Goal: Transaction & Acquisition: Book appointment/travel/reservation

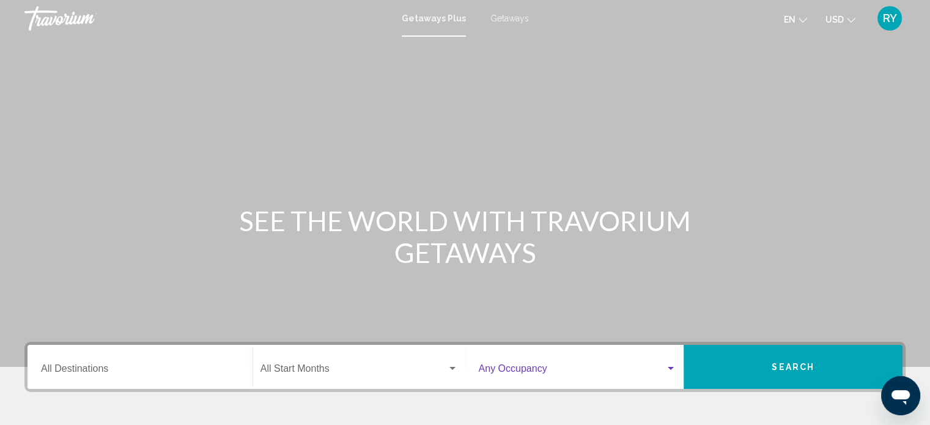
click at [671, 365] on div "Search widget" at bounding box center [670, 369] width 11 height 10
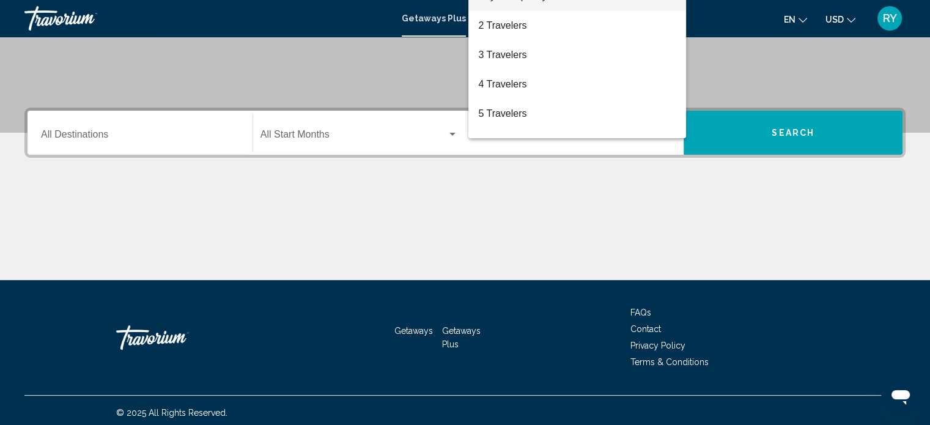
scroll to position [239, 0]
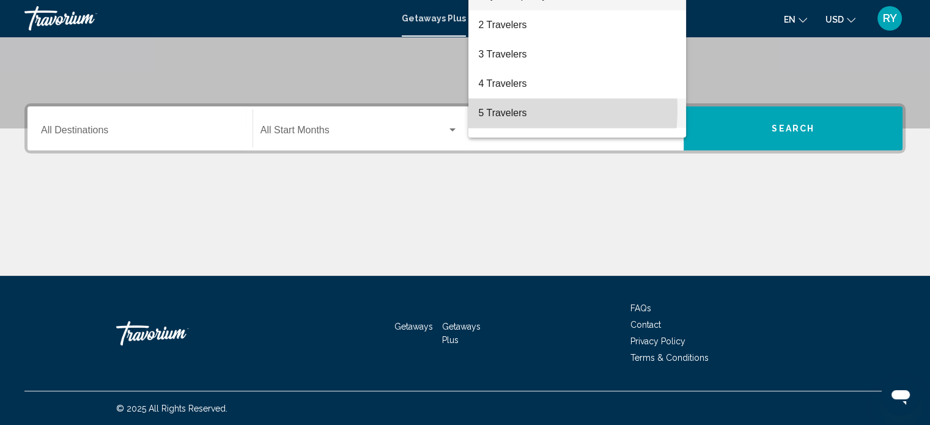
click at [502, 110] on span "5 Travelers" at bounding box center [577, 112] width 198 height 29
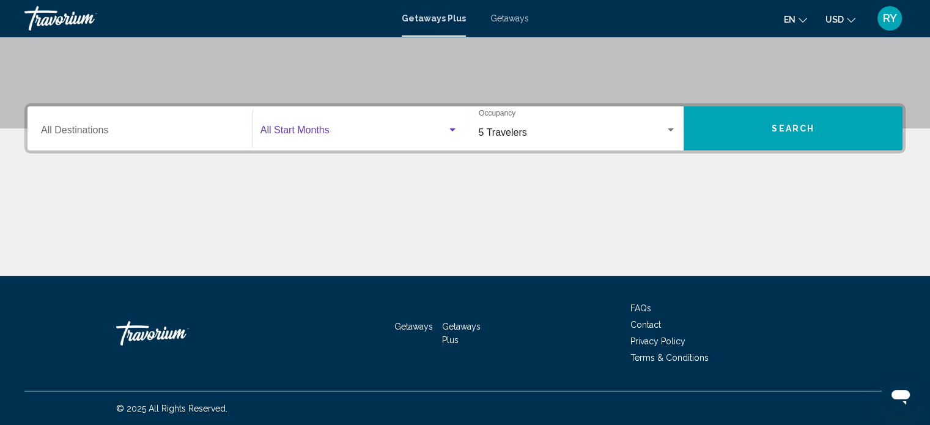
click at [453, 130] on div "Search widget" at bounding box center [452, 129] width 6 height 3
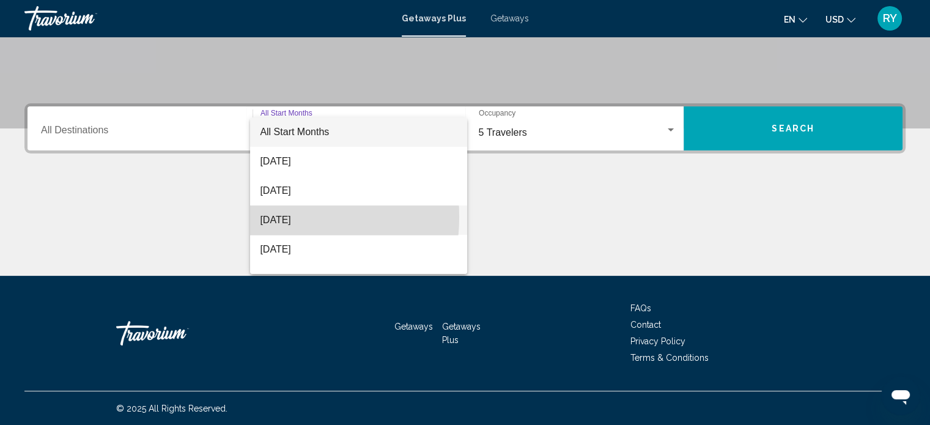
click at [273, 217] on span "October 2025" at bounding box center [359, 219] width 198 height 29
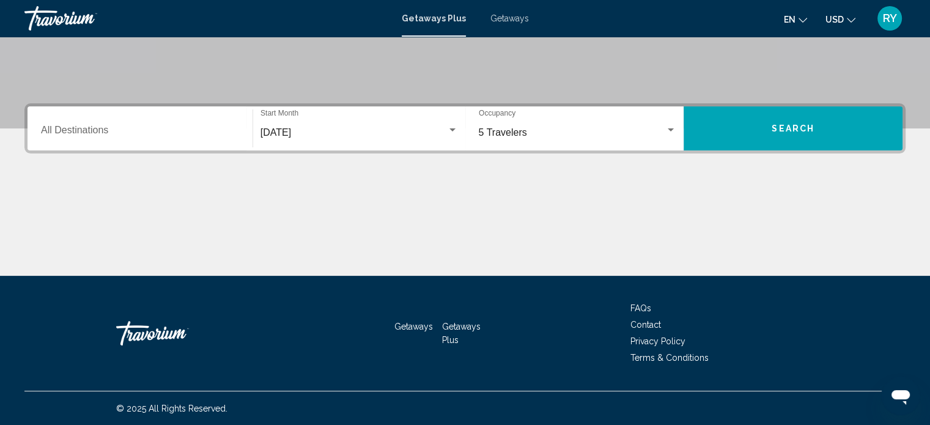
click at [847, 20] on icon "Change currency" at bounding box center [851, 20] width 9 height 9
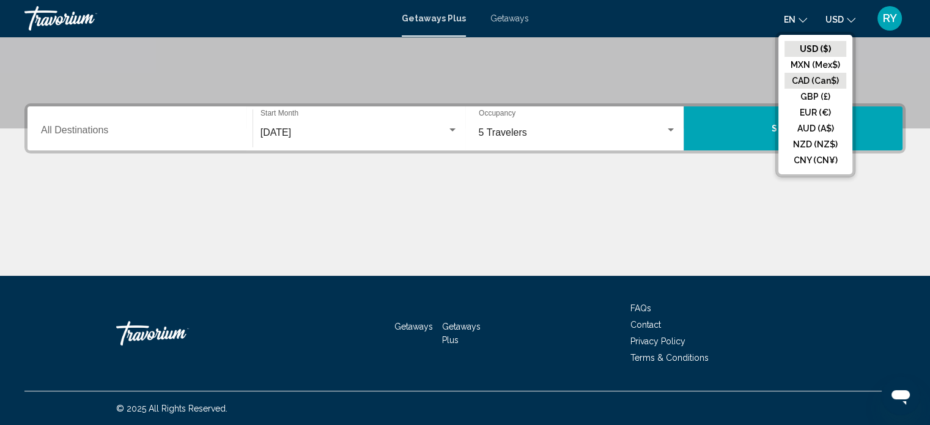
click at [803, 82] on button "CAD (Can$)" at bounding box center [816, 81] width 62 height 16
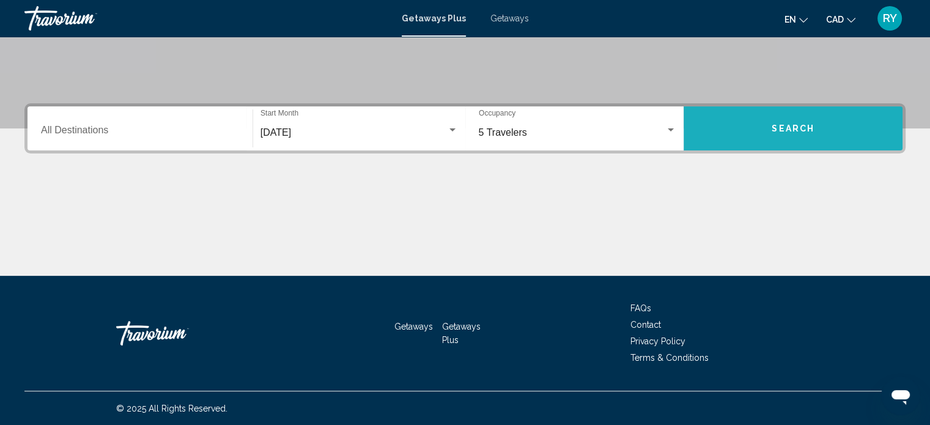
click at [799, 127] on span "Search" at bounding box center [793, 129] width 43 height 10
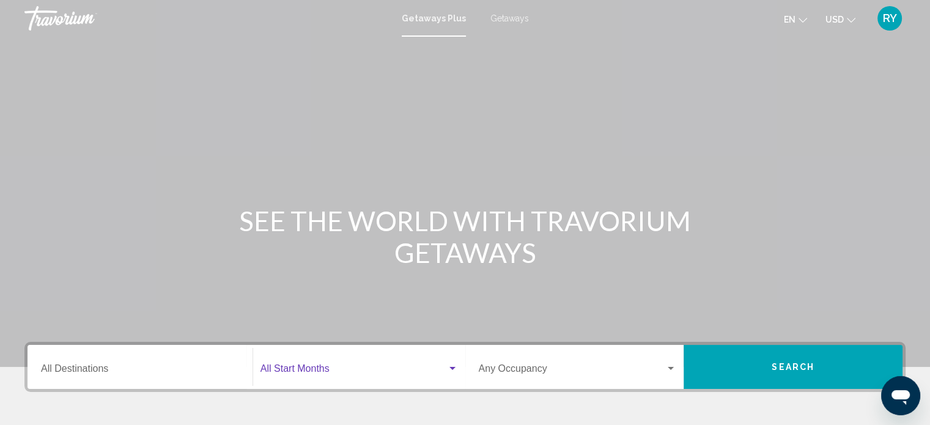
click at [449, 371] on div "Search widget" at bounding box center [452, 369] width 11 height 10
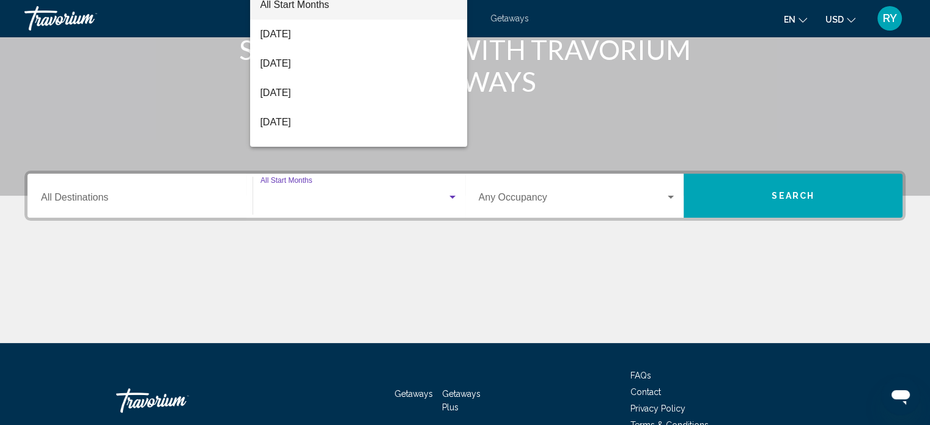
scroll to position [239, 0]
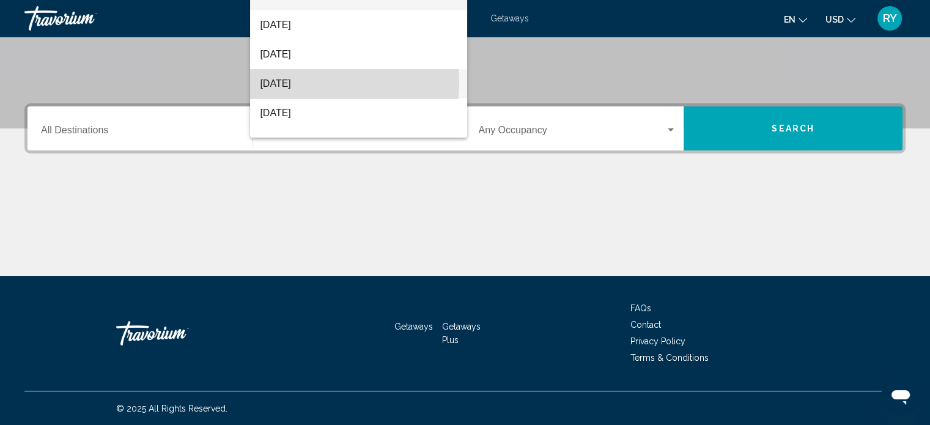
click at [311, 83] on span "October 2025" at bounding box center [359, 83] width 198 height 29
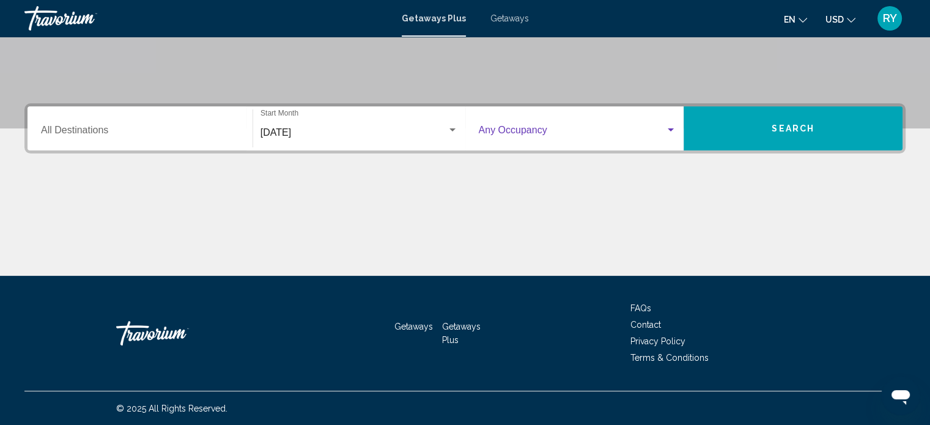
click at [670, 131] on div "Search widget" at bounding box center [670, 130] width 11 height 10
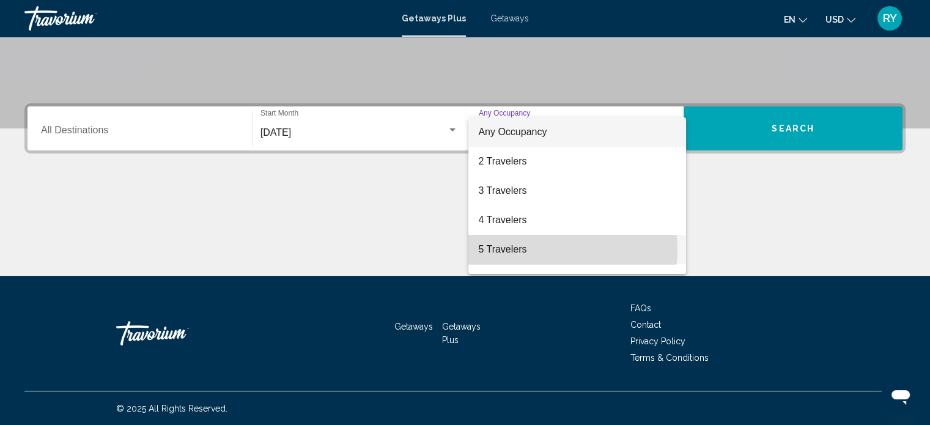
click at [558, 250] on span "5 Travelers" at bounding box center [577, 249] width 198 height 29
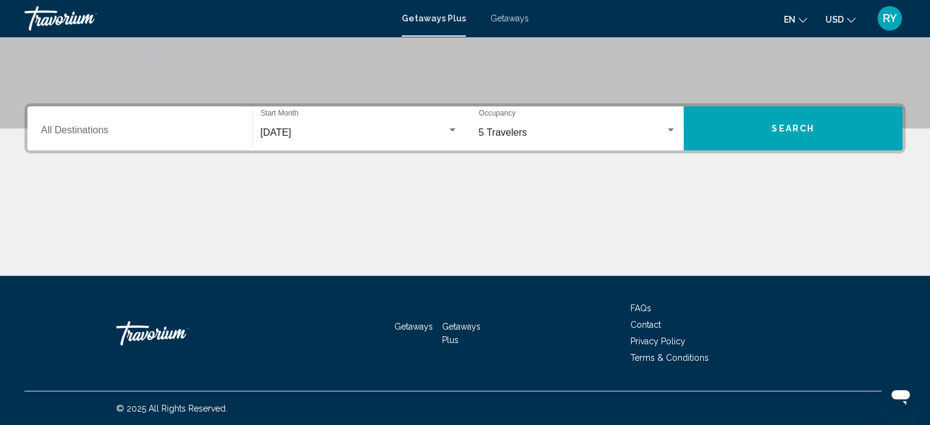
click at [850, 20] on icon "Change currency" at bounding box center [851, 20] width 9 height 9
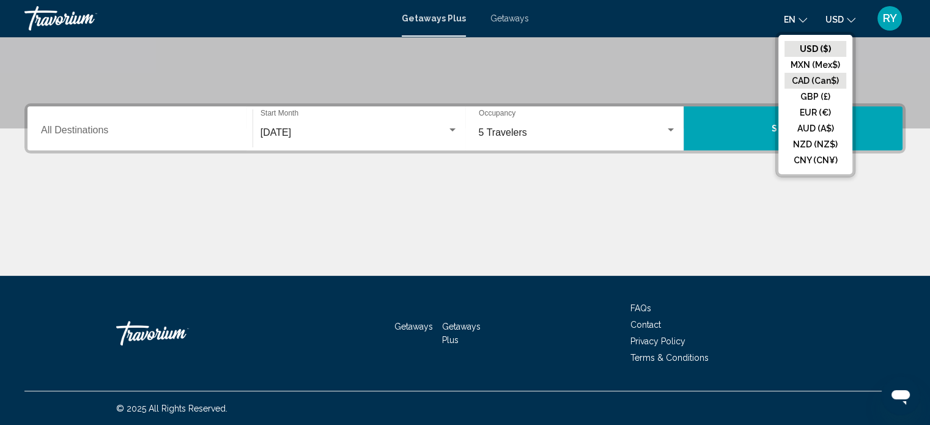
click at [826, 78] on button "CAD (Can$)" at bounding box center [816, 81] width 62 height 16
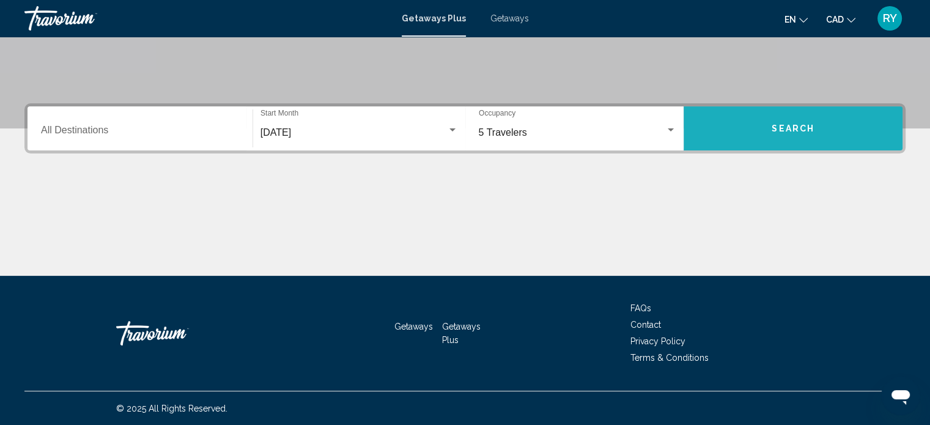
click at [811, 120] on button "Search" at bounding box center [793, 128] width 219 height 44
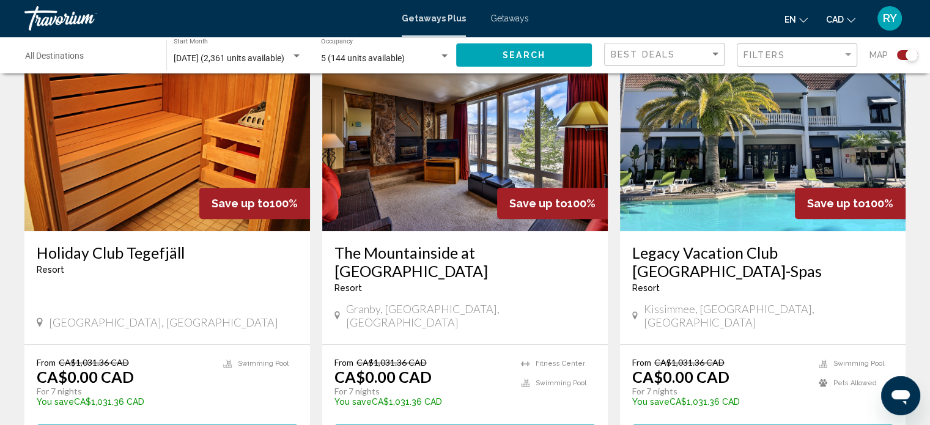
scroll to position [497, 0]
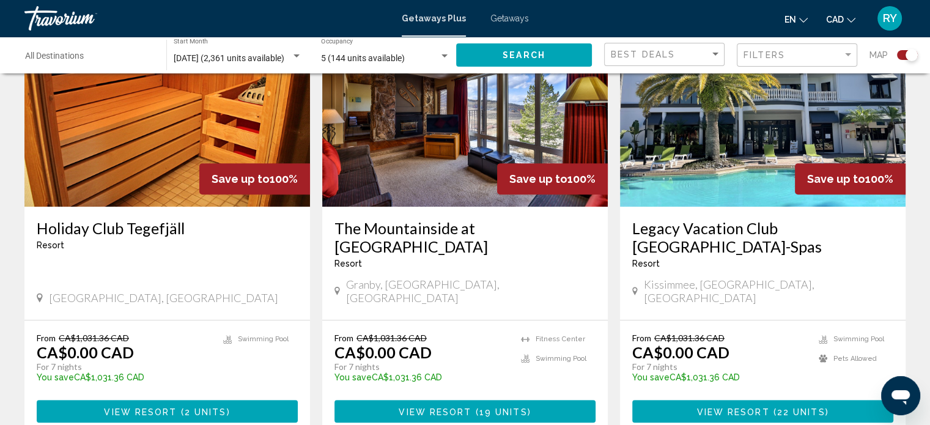
click at [804, 278] on div "Kissimmee, FL, USA" at bounding box center [762, 291] width 261 height 27
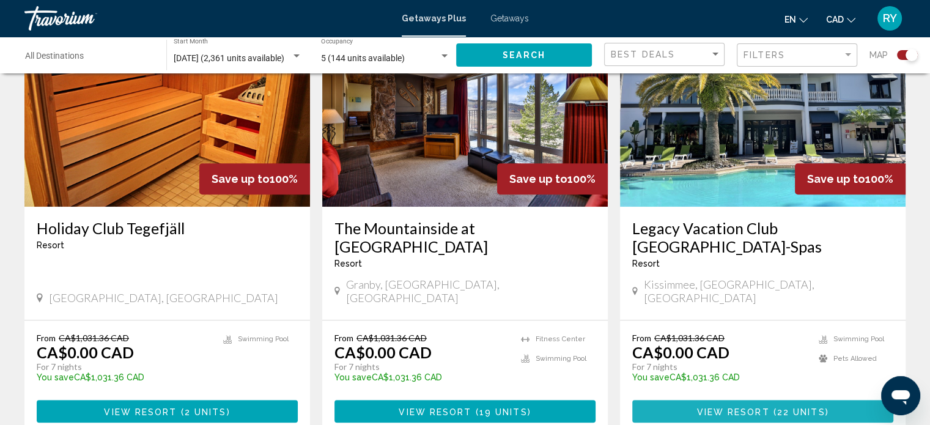
click at [758, 407] on span "View Resort" at bounding box center [733, 412] width 73 height 10
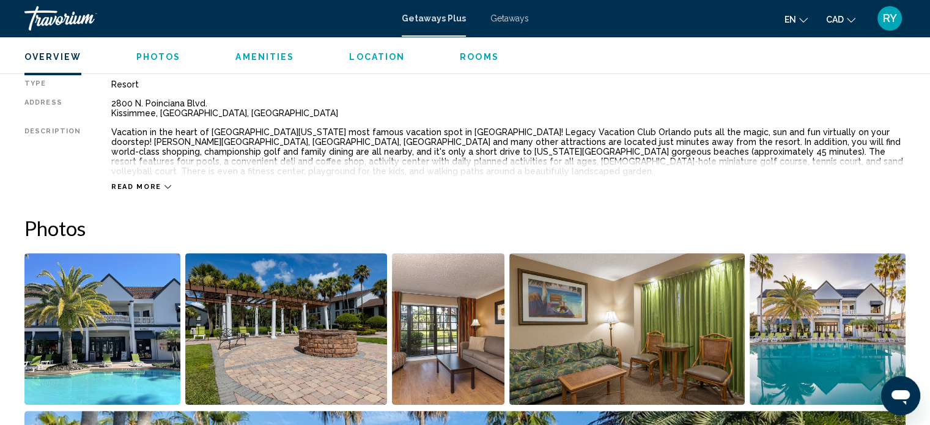
scroll to position [447, 0]
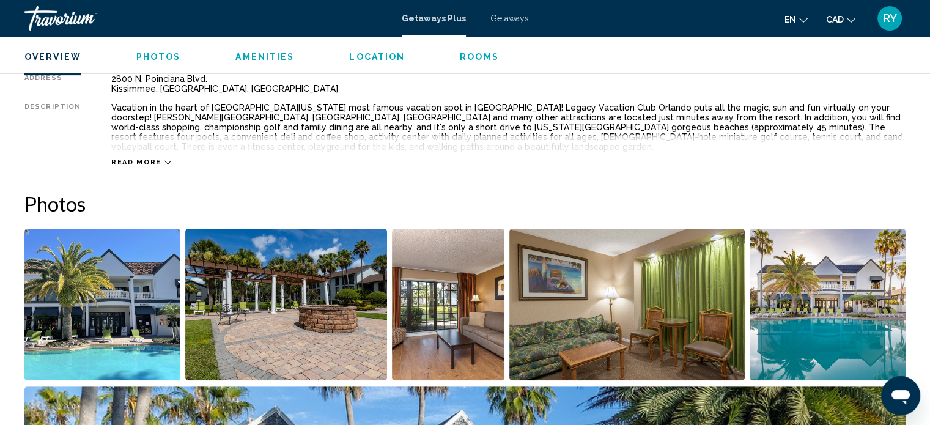
click at [165, 159] on icon "Main content" at bounding box center [168, 162] width 7 height 7
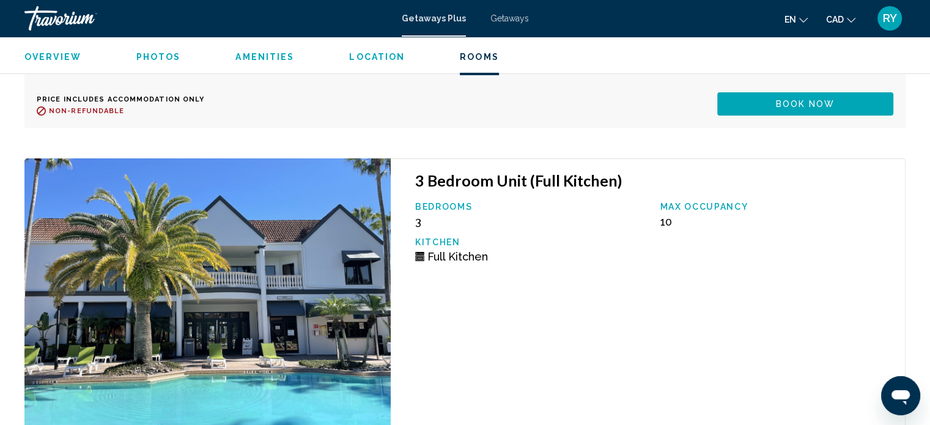
scroll to position [4419, 0]
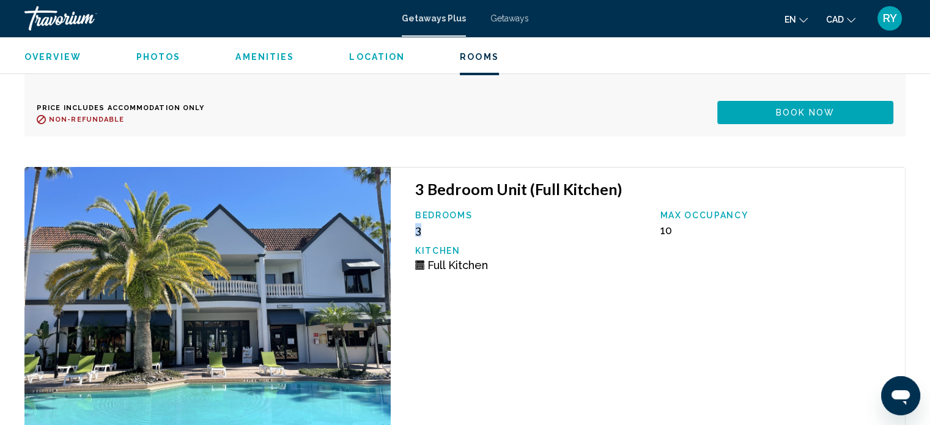
drag, startPoint x: 505, startPoint y: 209, endPoint x: 539, endPoint y: 202, distance: 35.4
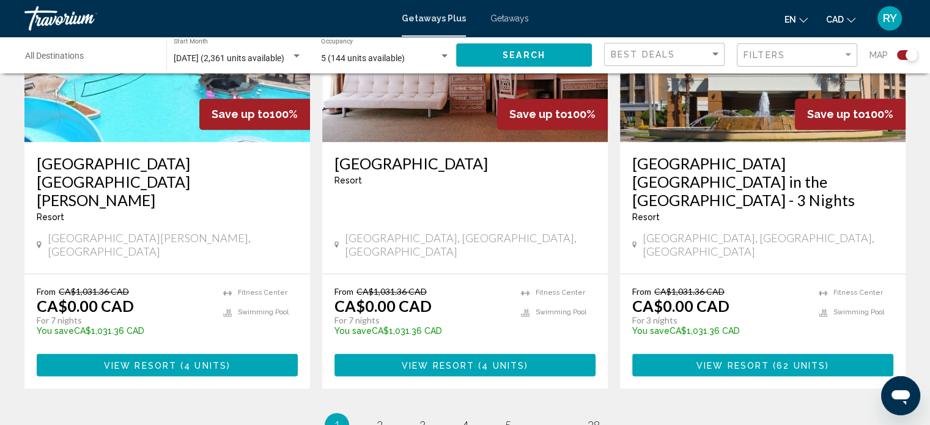
scroll to position [1875, 0]
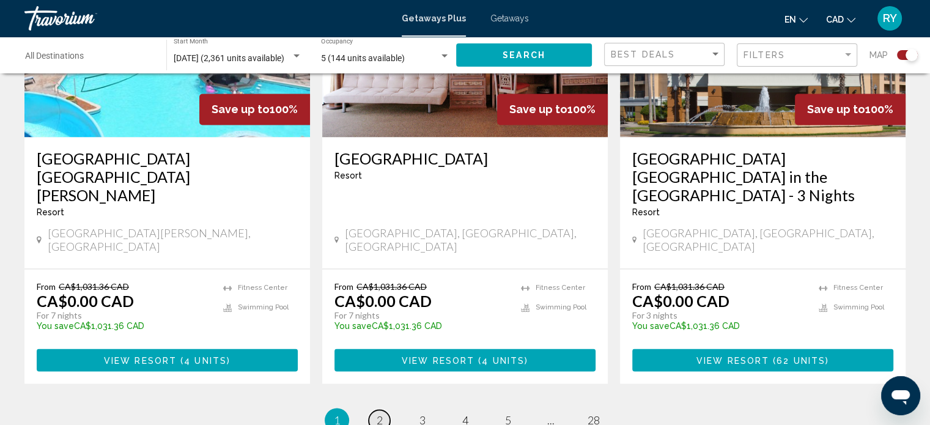
click at [377, 413] on span "2" at bounding box center [380, 419] width 6 height 13
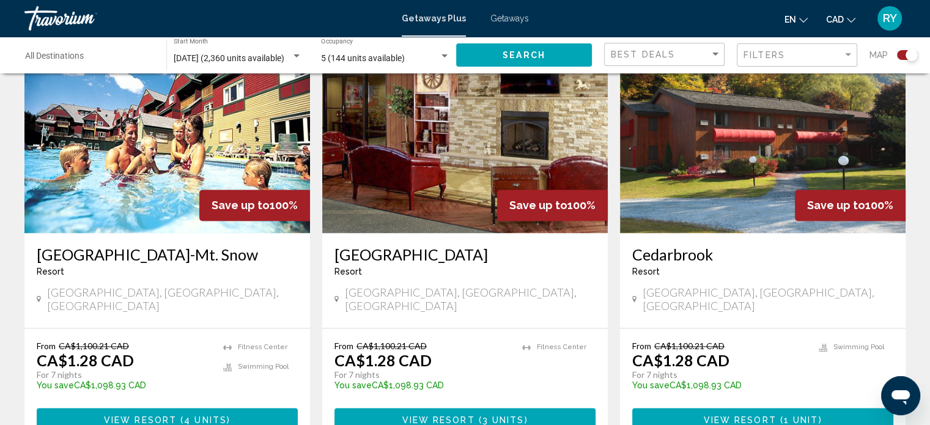
scroll to position [1859, 0]
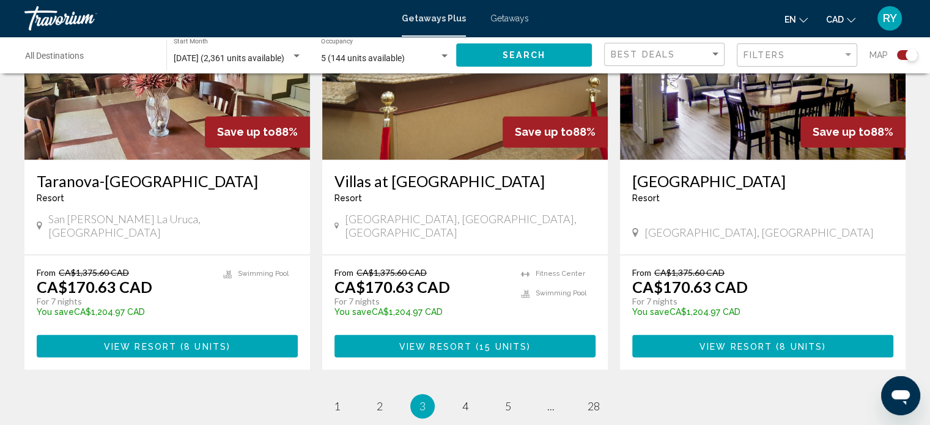
scroll to position [1858, 0]
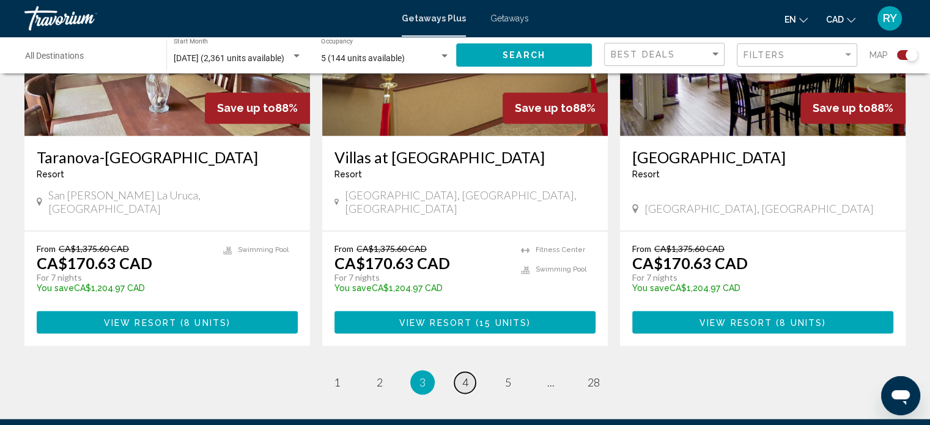
click at [466, 375] on span "4" at bounding box center [465, 381] width 6 height 13
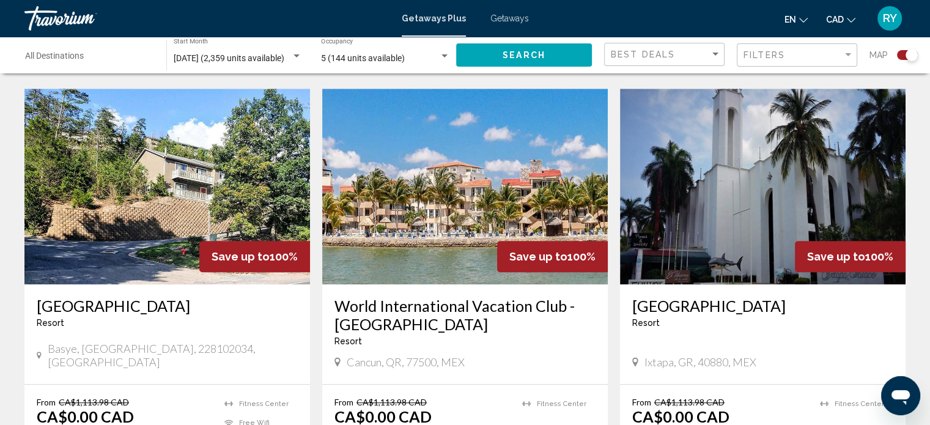
scroll to position [872, 0]
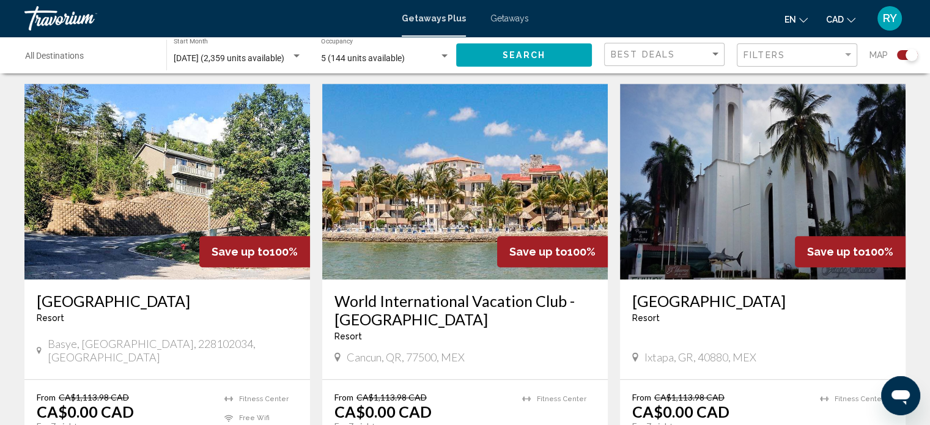
click at [442, 331] on div "Resort - This is an adults only resort" at bounding box center [465, 336] width 261 height 10
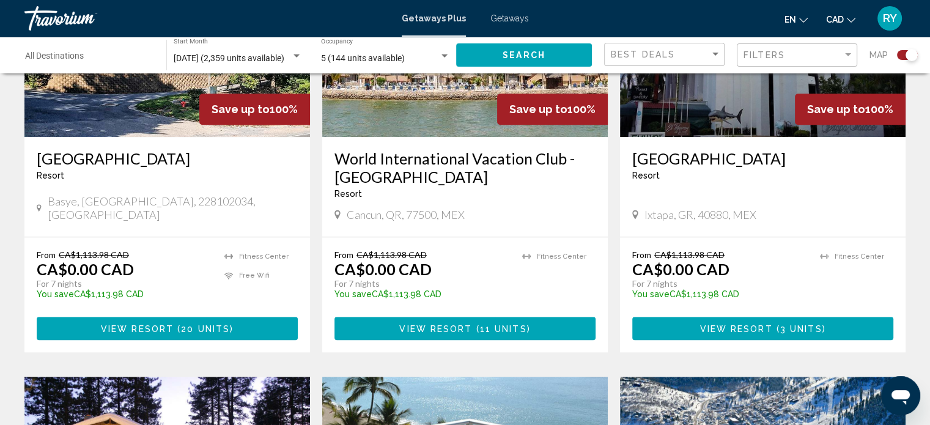
scroll to position [1019, 0]
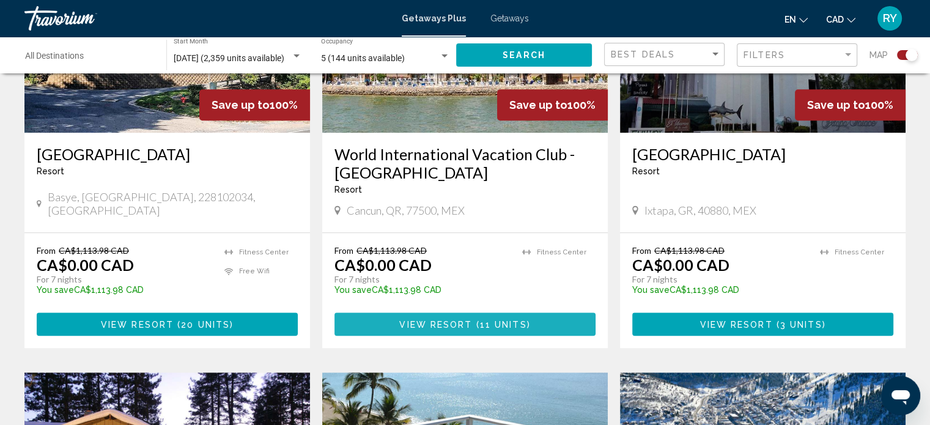
click at [443, 313] on button "View Resort ( 11 units )" at bounding box center [465, 324] width 261 height 23
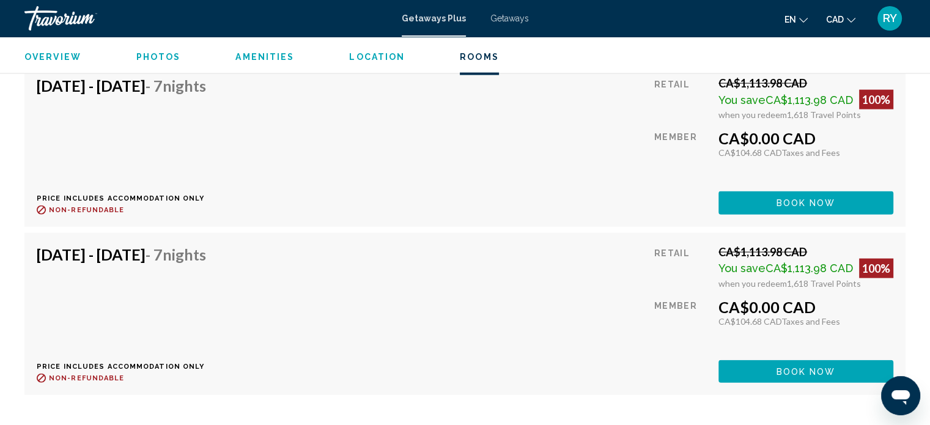
scroll to position [2759, 0]
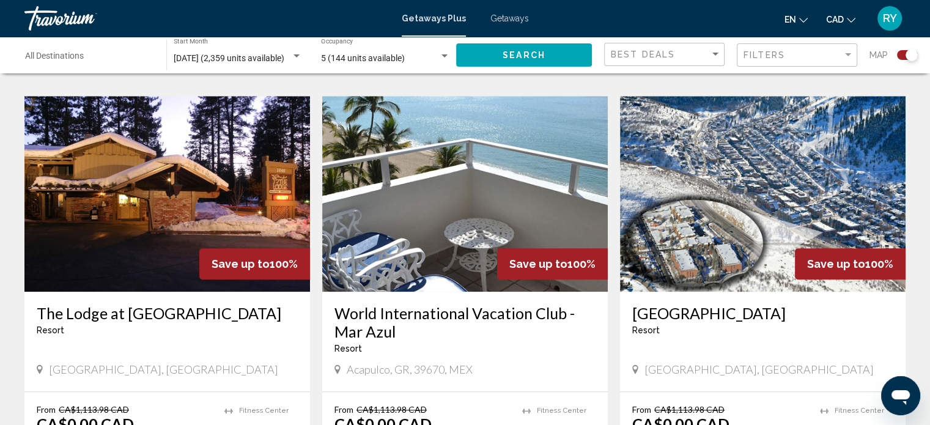
scroll to position [1360, 0]
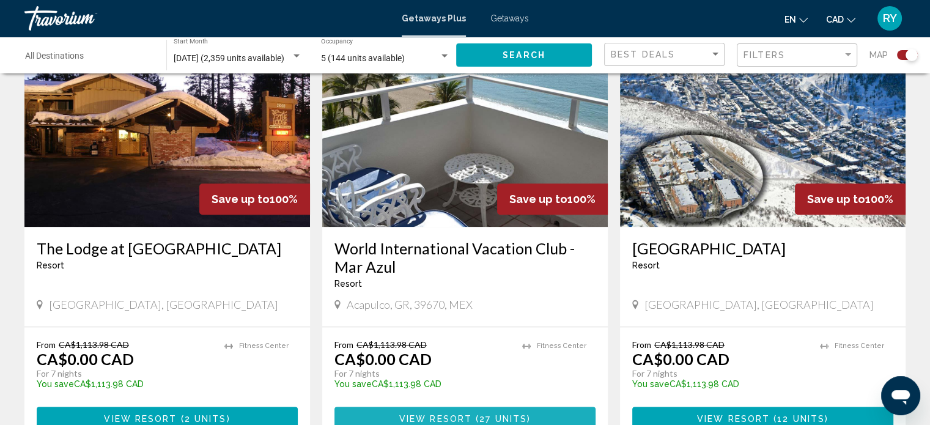
click at [449, 413] on span "View Resort" at bounding box center [435, 418] width 73 height 10
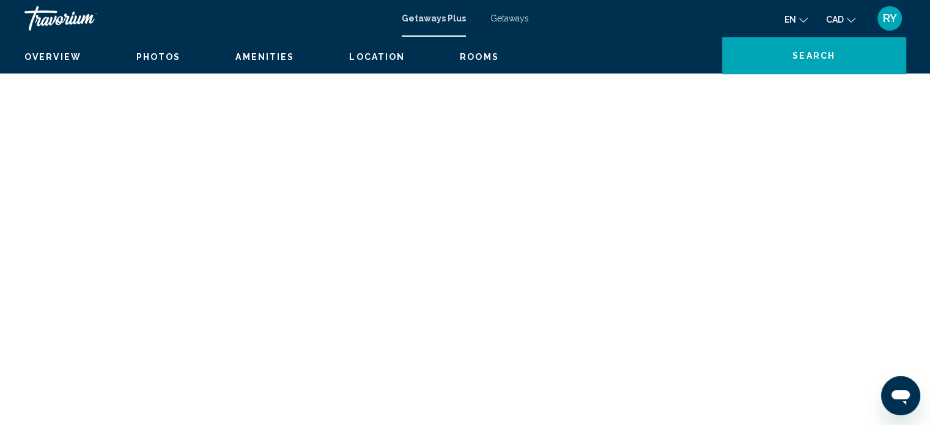
scroll to position [7, 0]
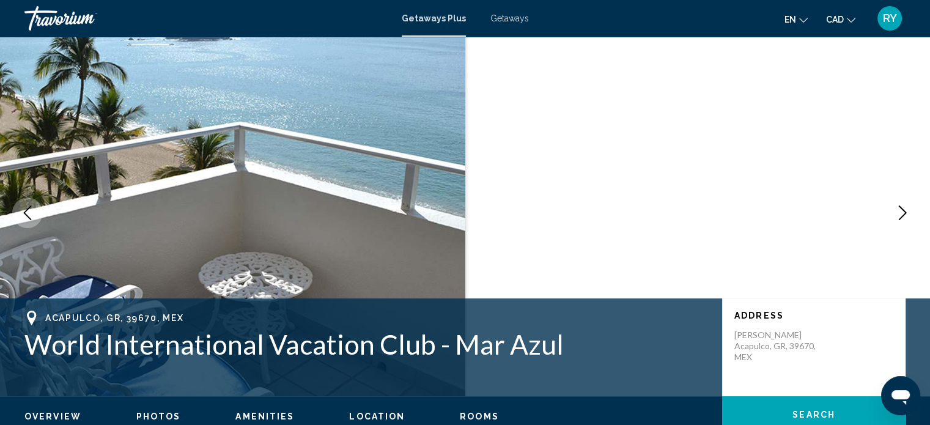
click at [900, 212] on icon "Next image" at bounding box center [902, 212] width 15 height 15
click at [905, 215] on icon "Next image" at bounding box center [902, 212] width 15 height 15
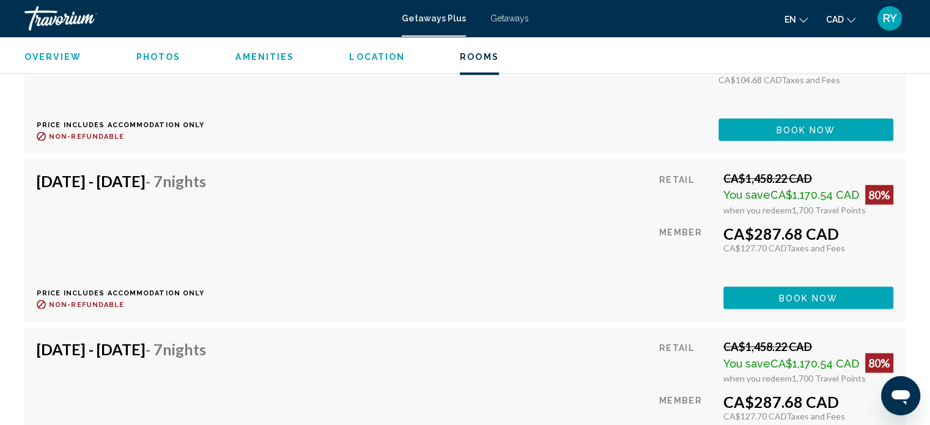
scroll to position [2427, 0]
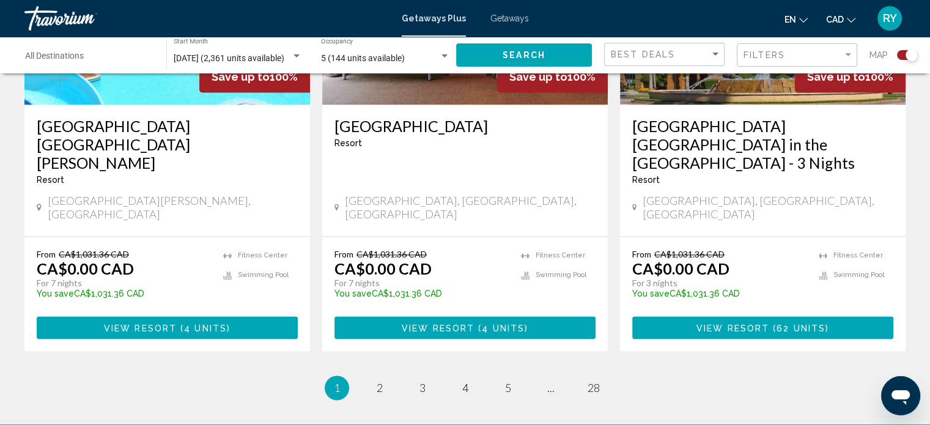
scroll to position [1914, 0]
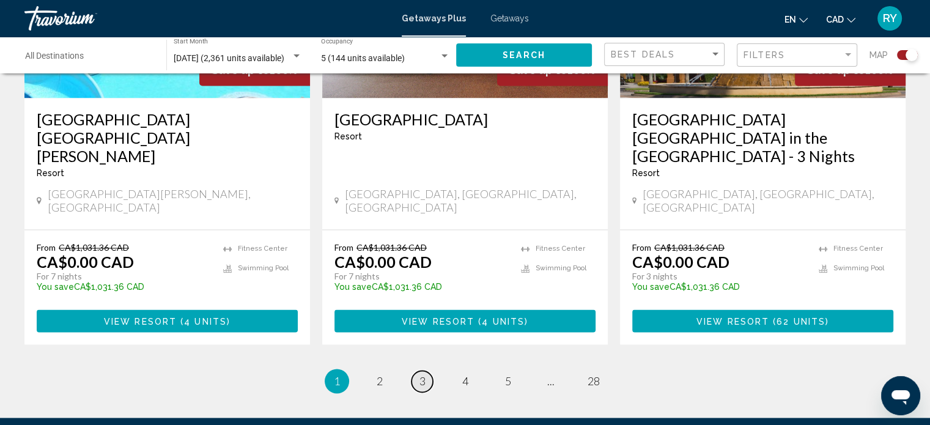
click at [422, 374] on span "3" at bounding box center [423, 380] width 6 height 13
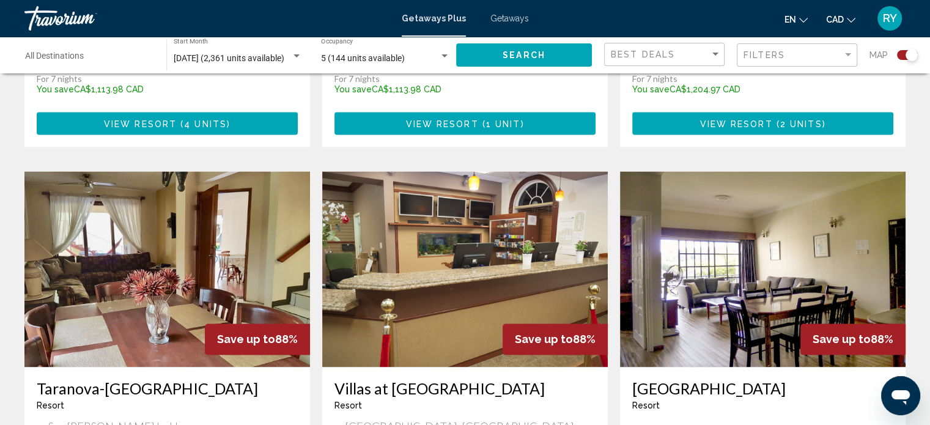
scroll to position [1945, 0]
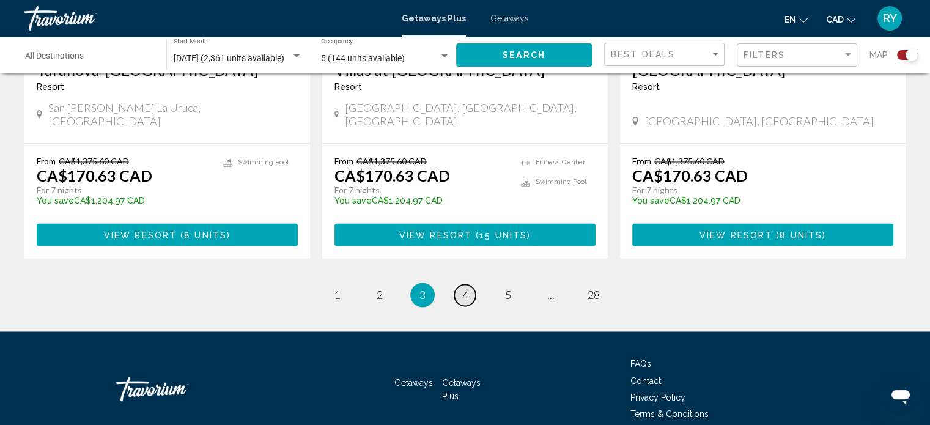
click at [466, 288] on span "4" at bounding box center [465, 294] width 6 height 13
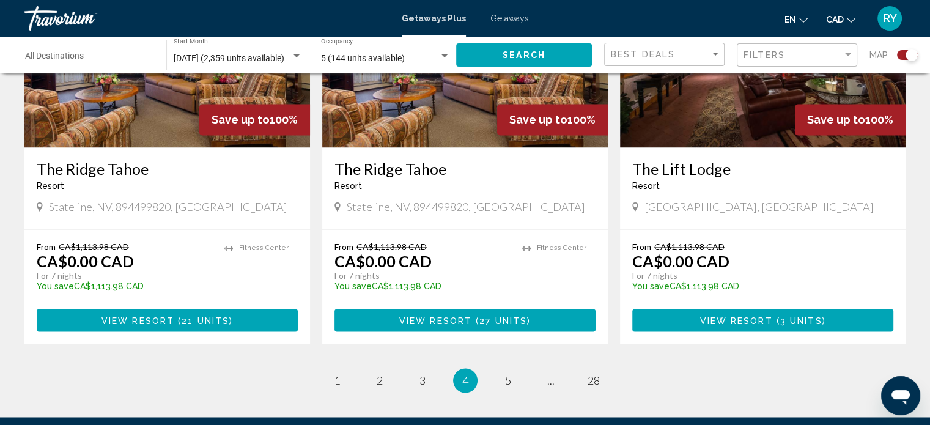
scroll to position [1899, 0]
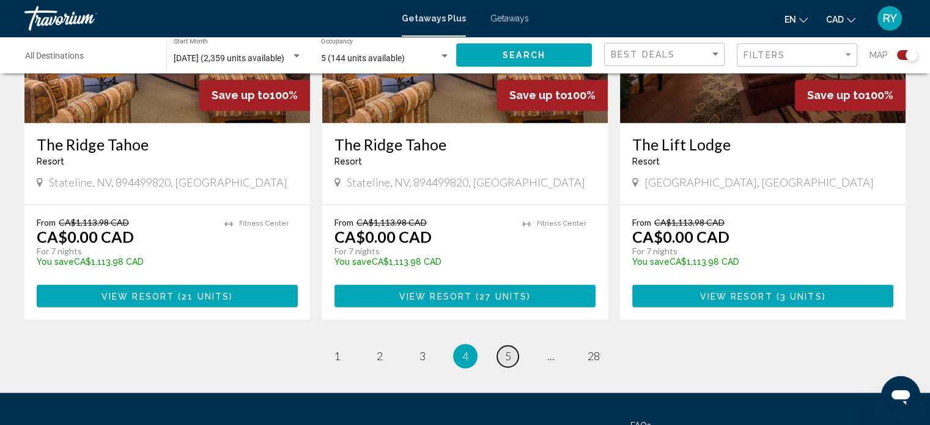
click at [507, 349] on span "5" at bounding box center [508, 355] width 6 height 13
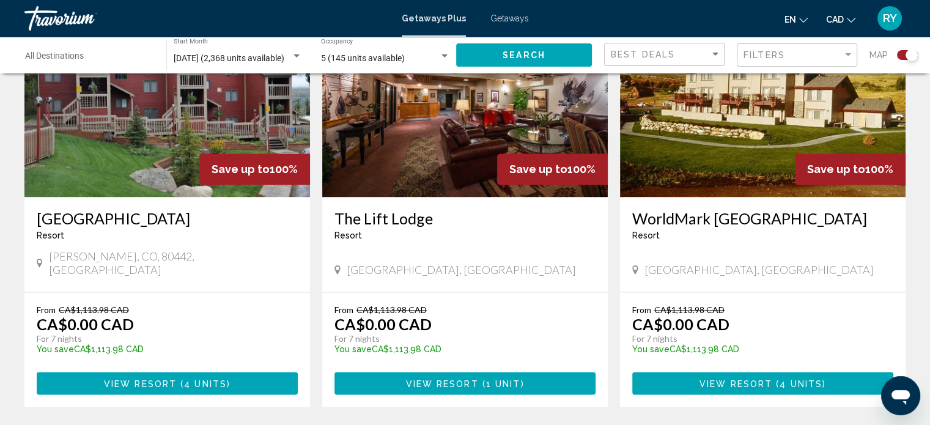
scroll to position [1820, 0]
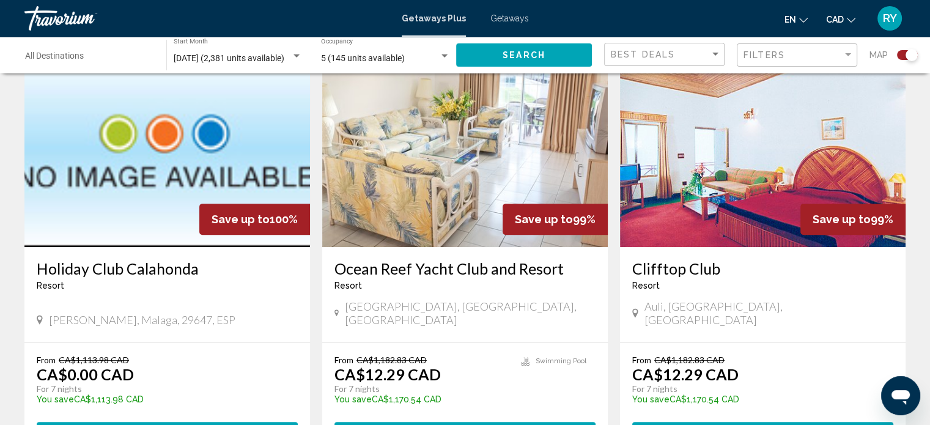
scroll to position [481, 0]
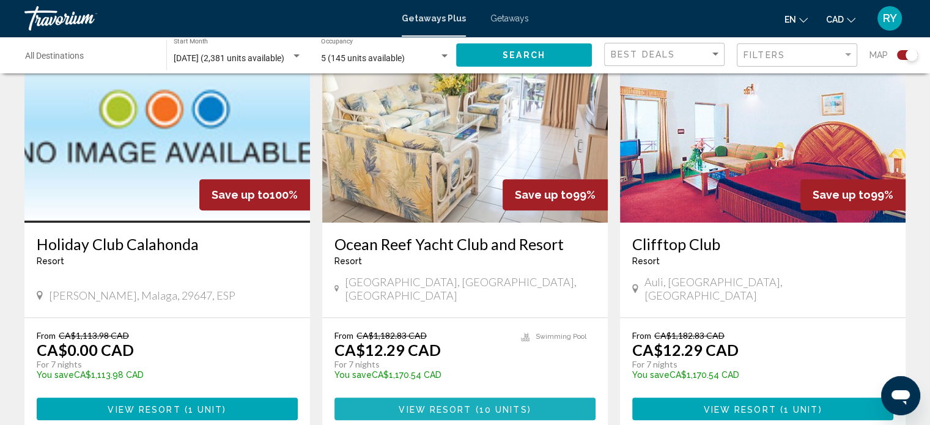
click at [443, 404] on span "View Resort ( 10 units )" at bounding box center [465, 409] width 132 height 10
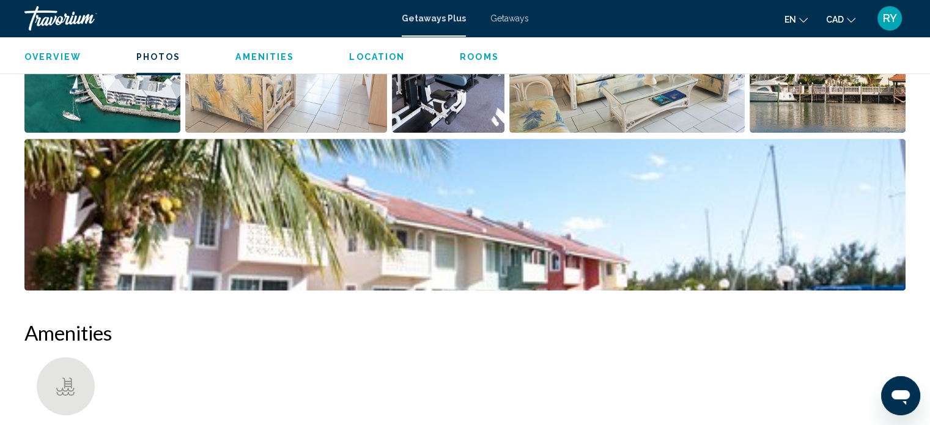
scroll to position [773, 0]
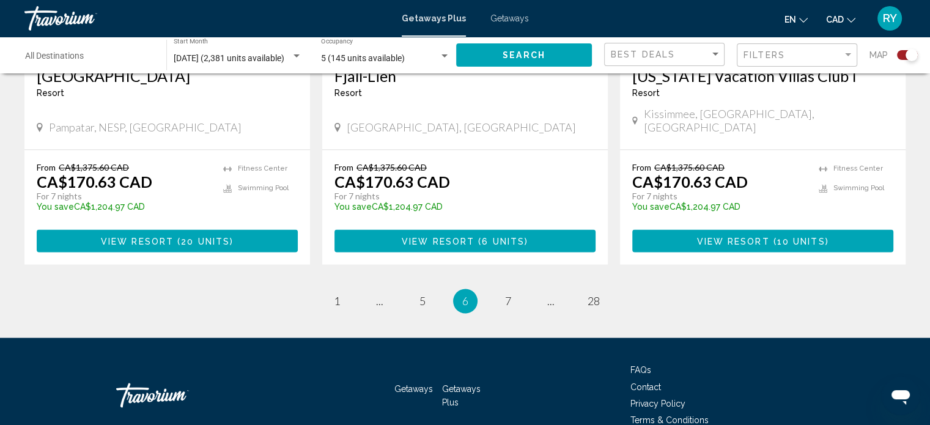
scroll to position [1964, 0]
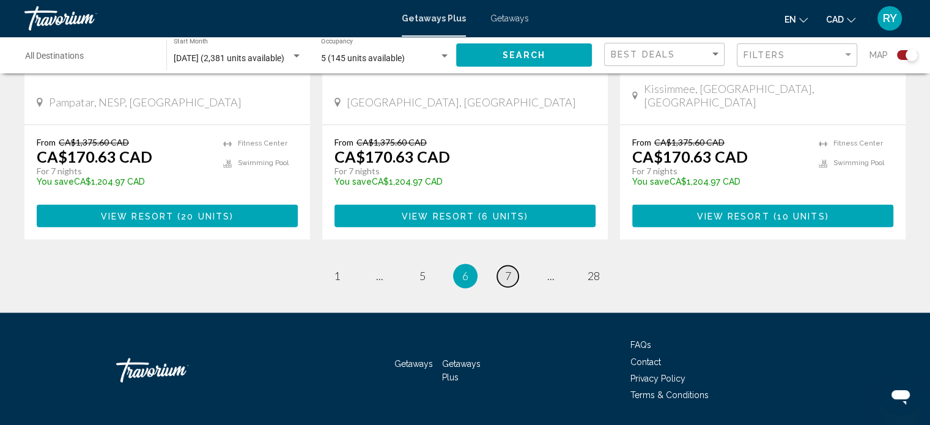
click at [508, 269] on span "7" at bounding box center [508, 275] width 6 height 13
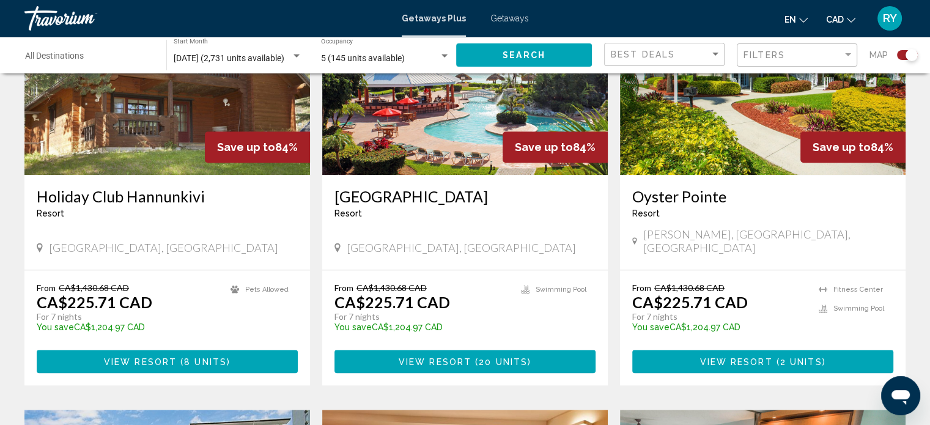
scroll to position [962, 0]
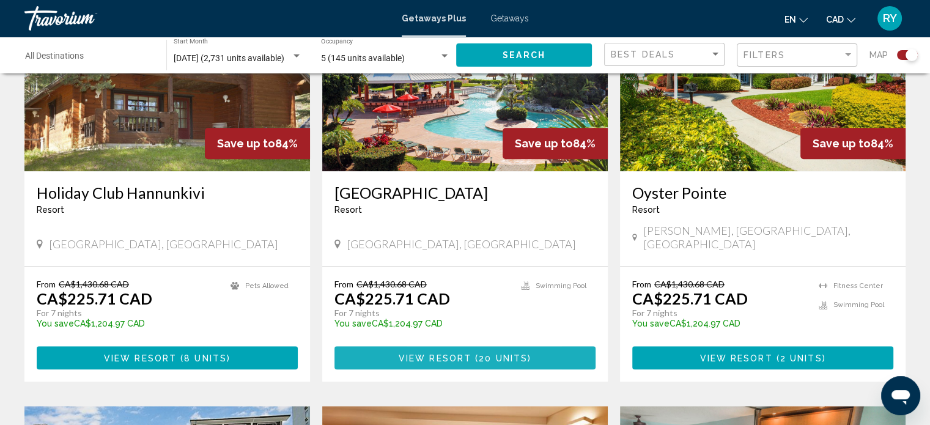
click at [423, 353] on span "View Resort" at bounding box center [435, 358] width 73 height 10
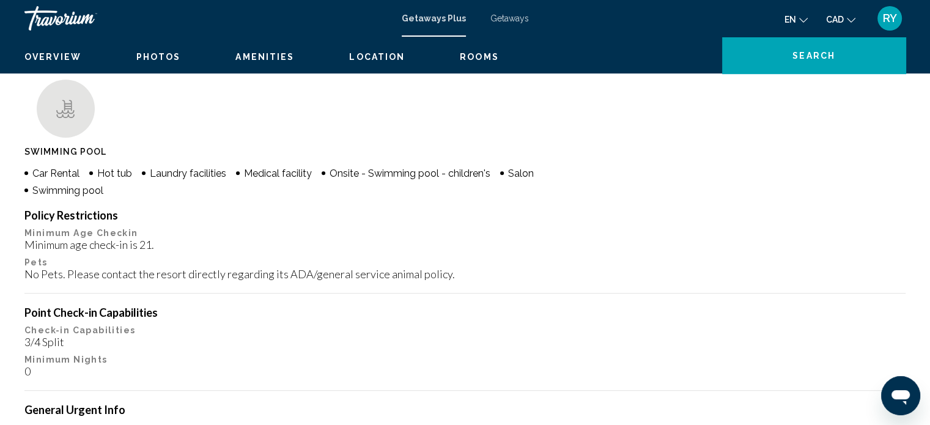
scroll to position [7, 0]
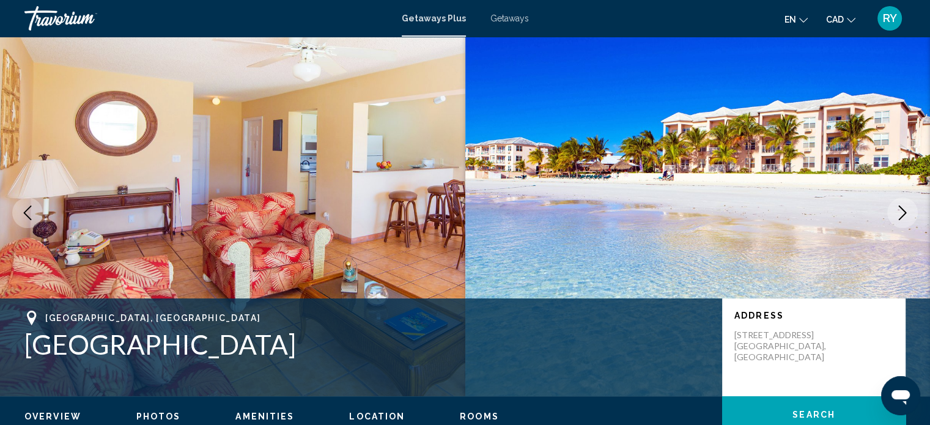
click at [898, 207] on icon "Next image" at bounding box center [902, 212] width 15 height 15
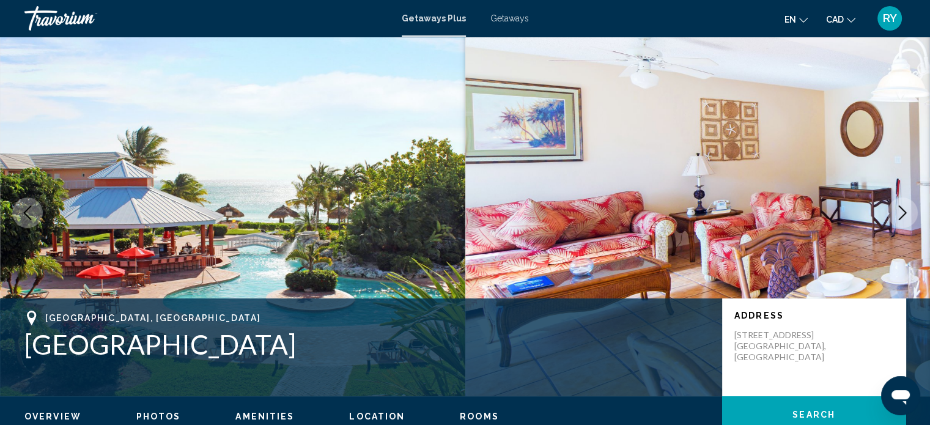
click at [898, 207] on icon "Next image" at bounding box center [902, 212] width 15 height 15
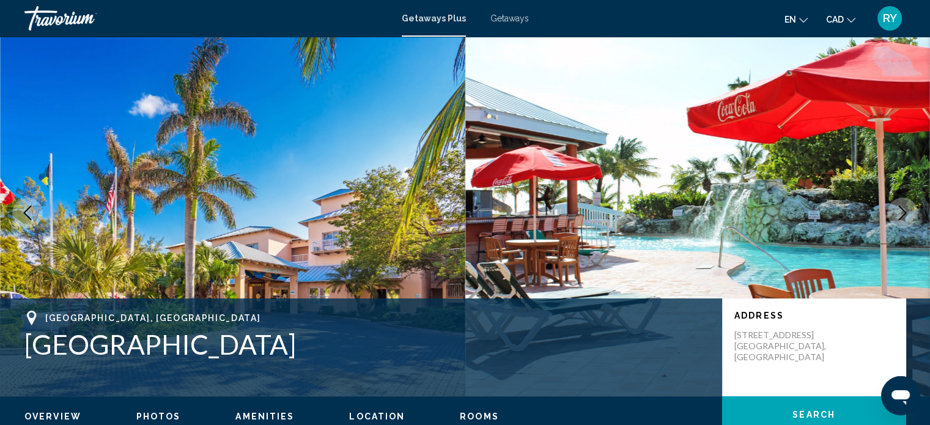
click at [898, 207] on icon "Next image" at bounding box center [902, 212] width 15 height 15
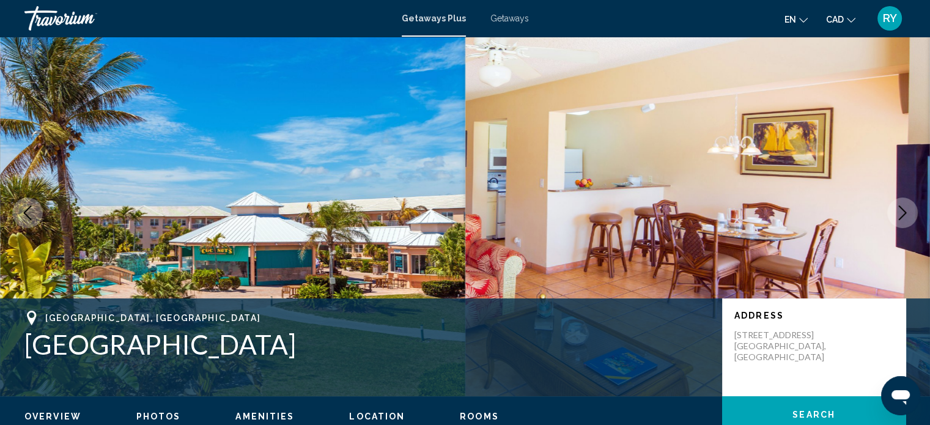
click at [898, 207] on icon "Next image" at bounding box center [902, 212] width 15 height 15
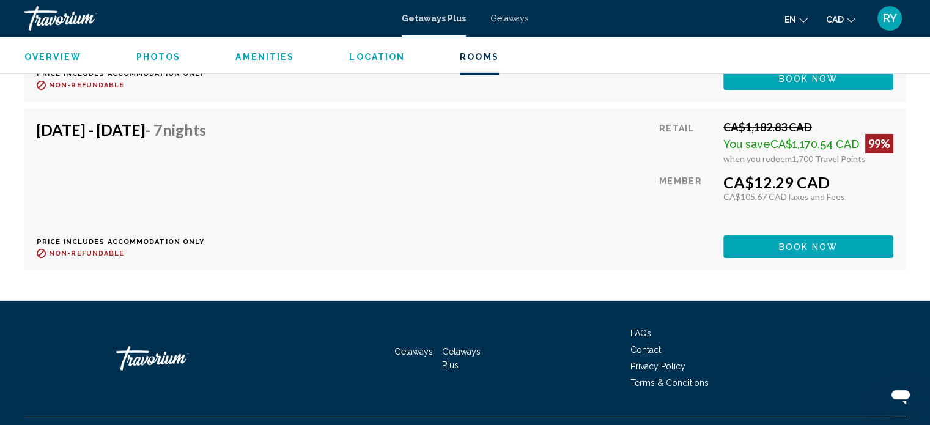
scroll to position [4031, 0]
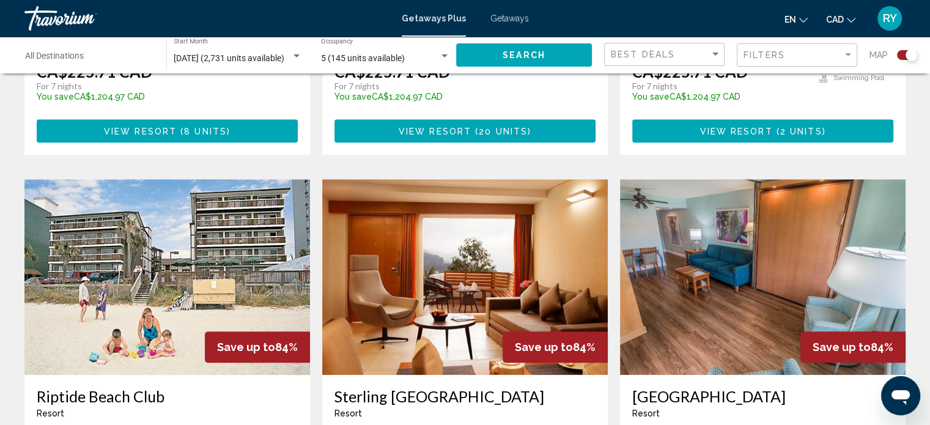
scroll to position [1206, 0]
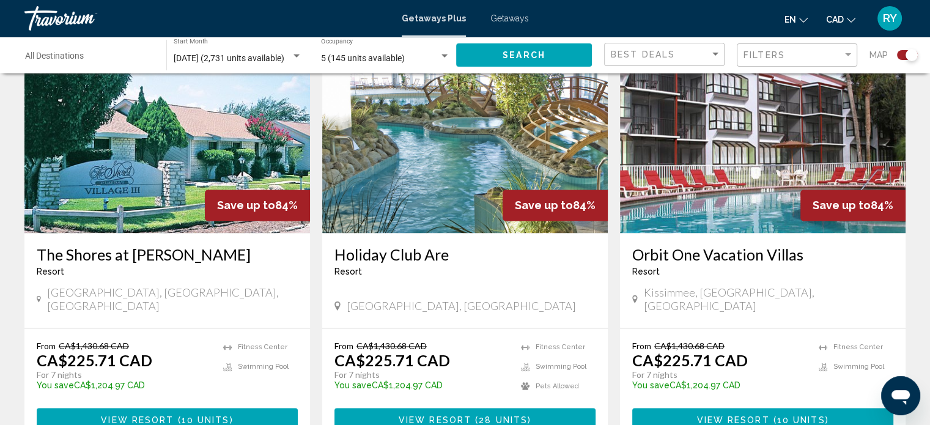
scroll to position [1785, 0]
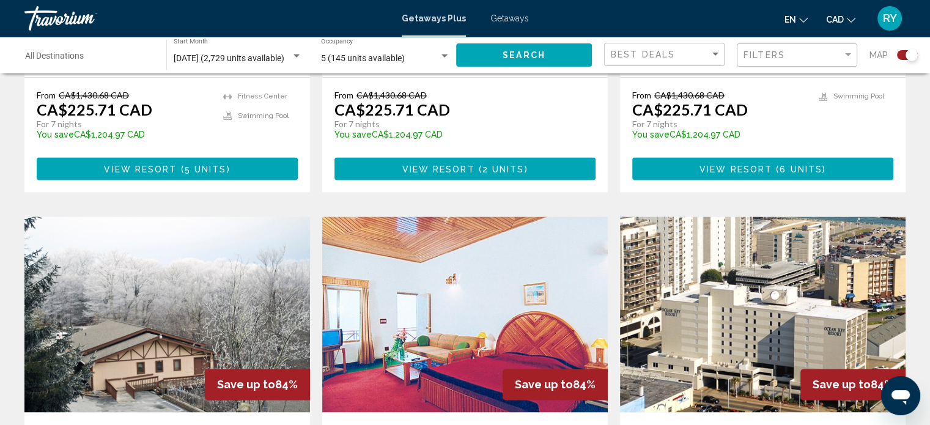
scroll to position [1654, 0]
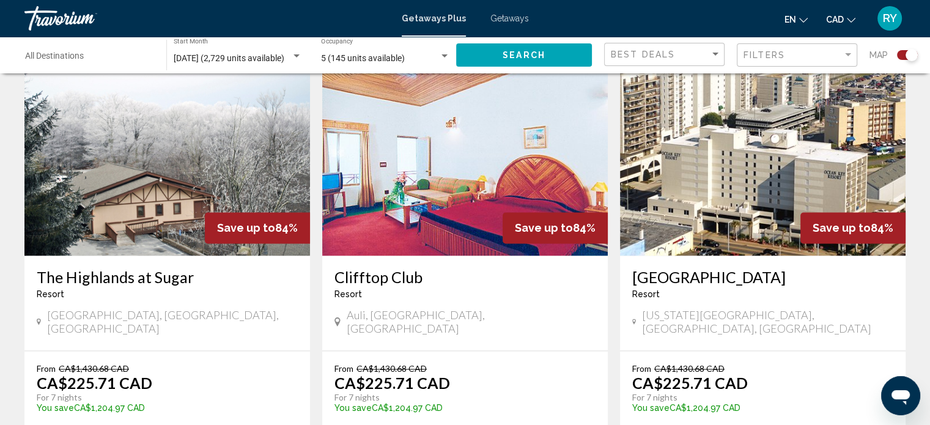
drag, startPoint x: 928, startPoint y: 414, endPoint x: 938, endPoint y: 420, distance: 10.7
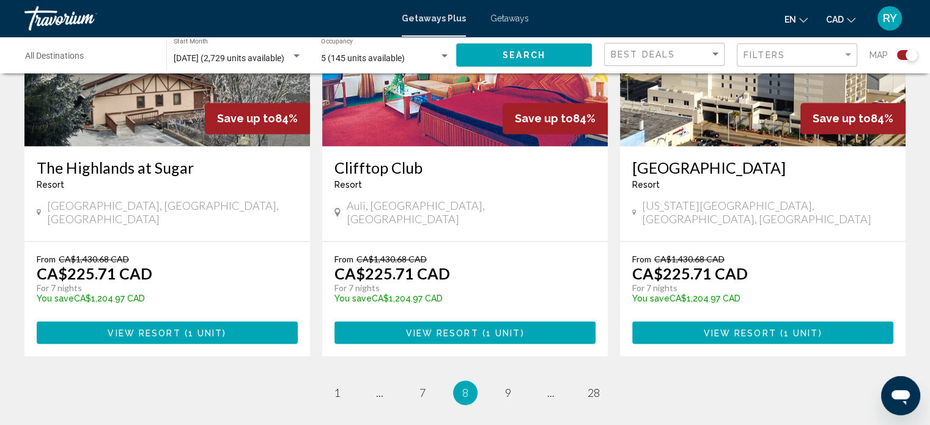
scroll to position [1928, 0]
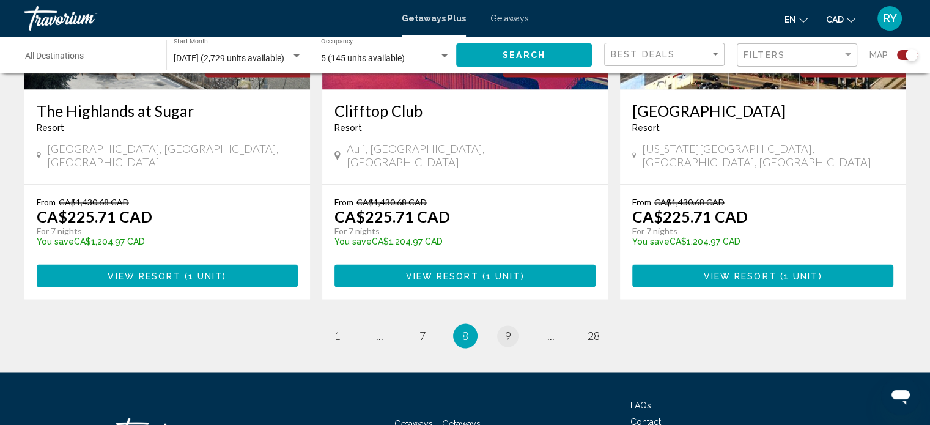
click at [505, 329] on span "9" at bounding box center [508, 335] width 6 height 13
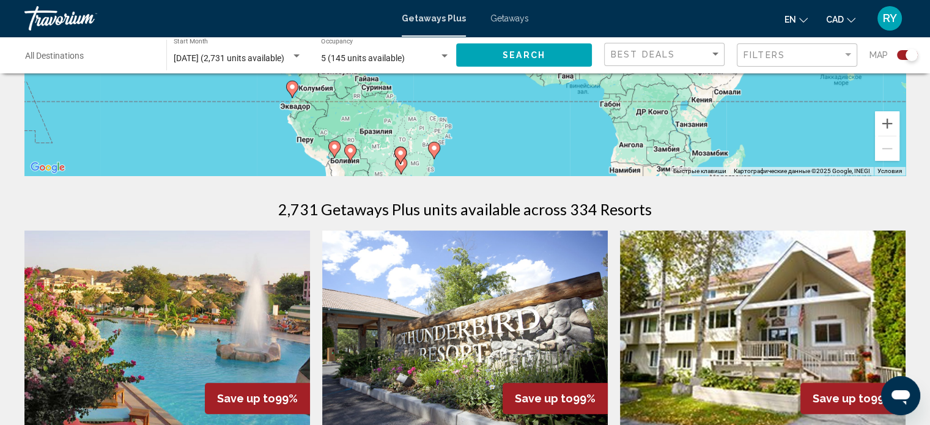
scroll to position [309, 0]
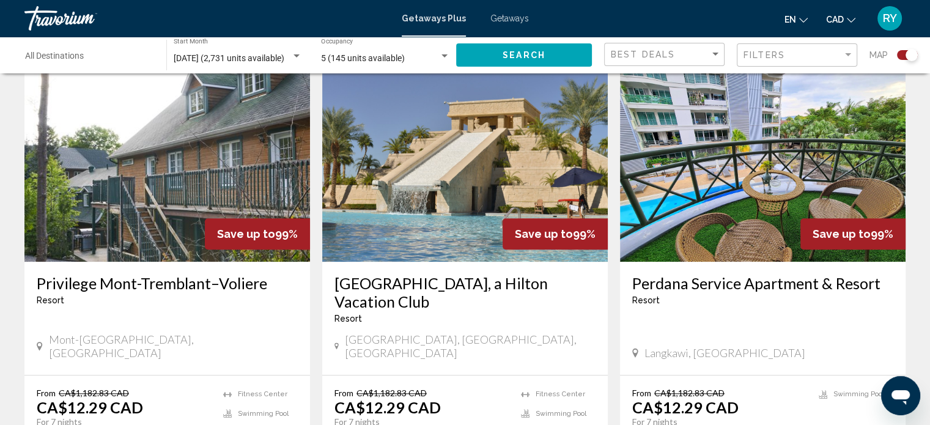
scroll to position [1345, 0]
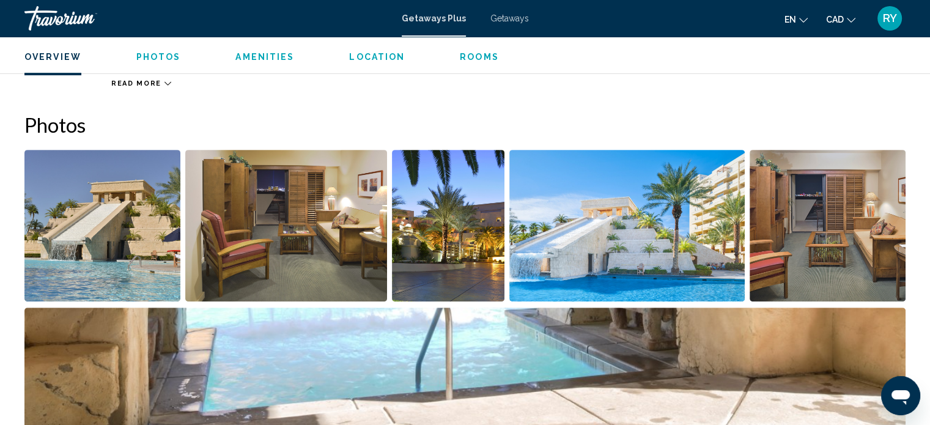
scroll to position [521, 0]
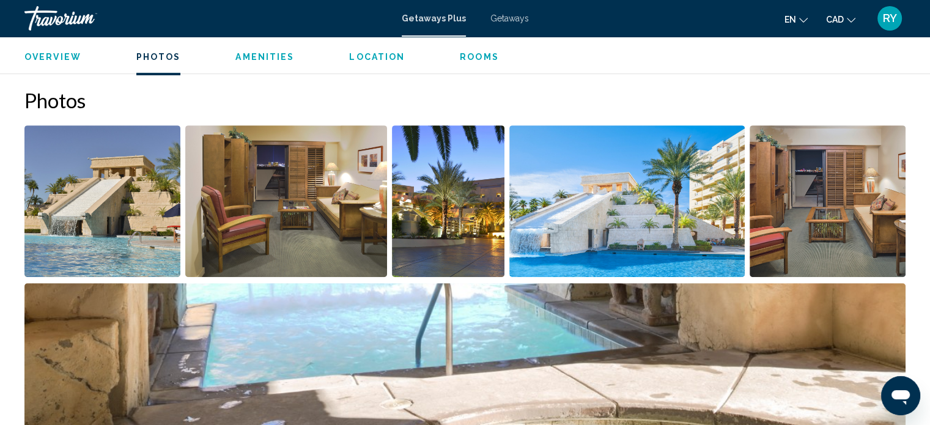
click at [100, 200] on img "Open full-screen image slider" at bounding box center [102, 201] width 156 height 152
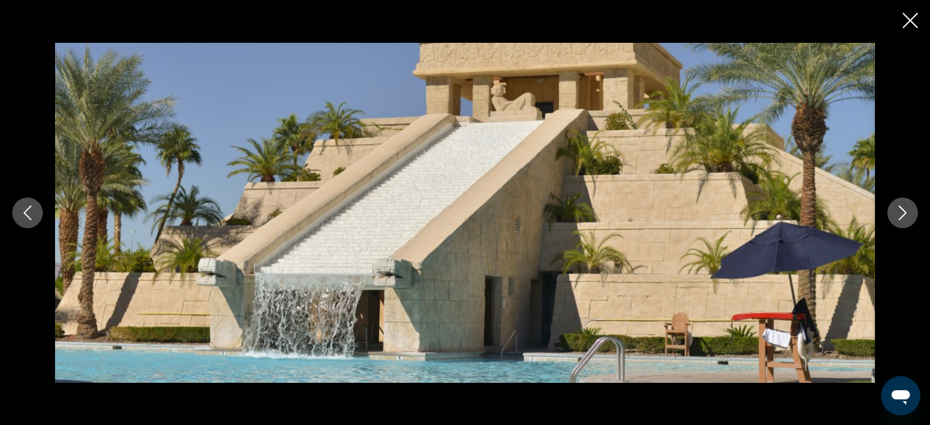
click at [905, 209] on icon "Next image" at bounding box center [902, 212] width 15 height 15
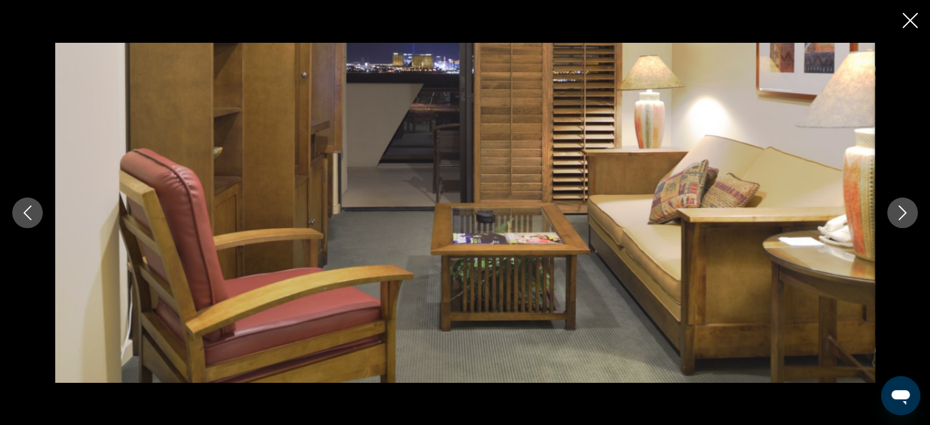
click at [905, 209] on icon "Next image" at bounding box center [902, 212] width 15 height 15
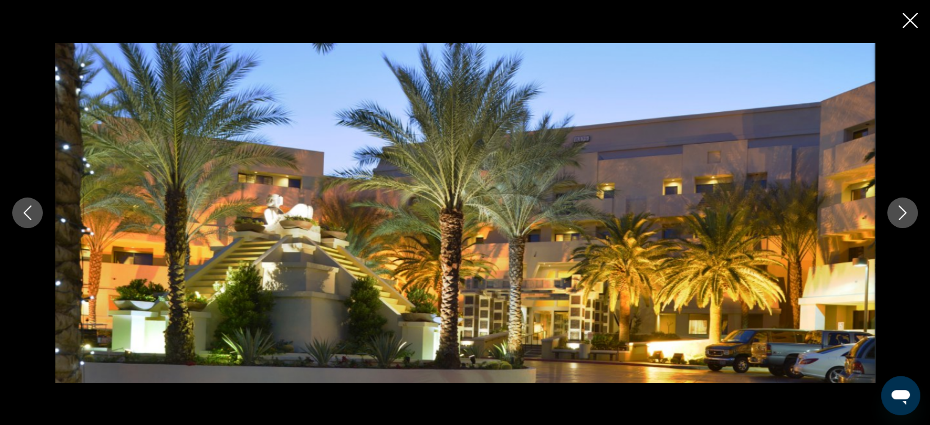
click at [905, 209] on icon "Next image" at bounding box center [902, 212] width 15 height 15
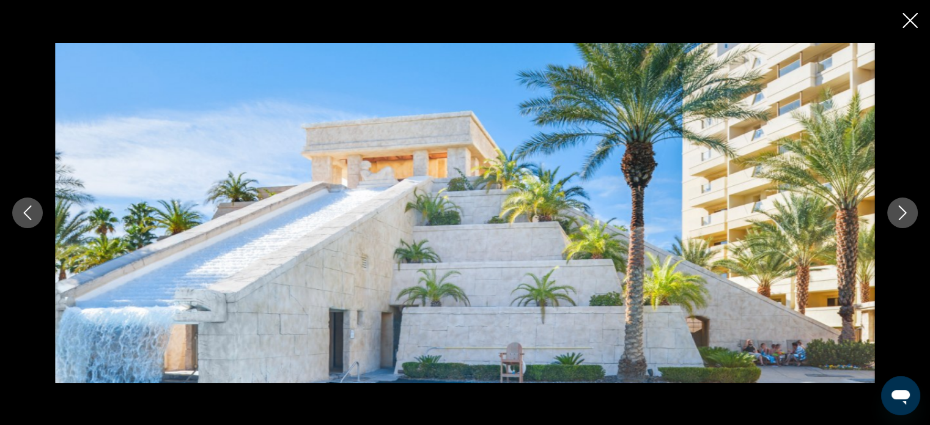
click at [905, 209] on icon "Next image" at bounding box center [902, 212] width 15 height 15
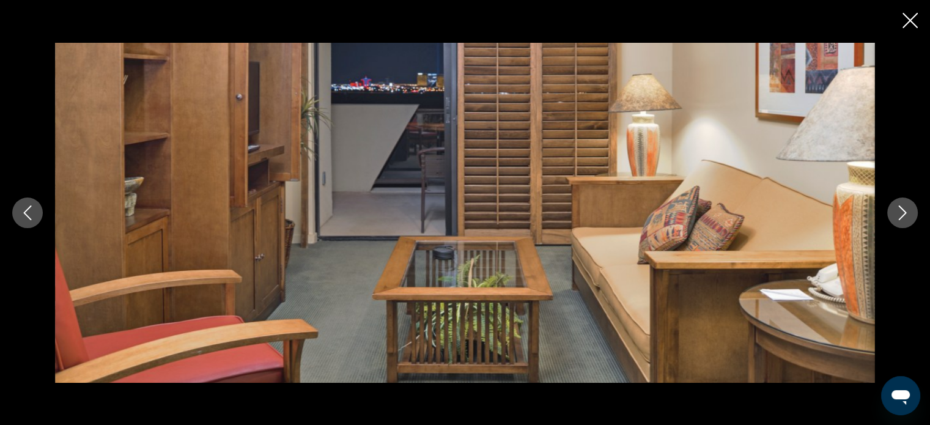
click at [905, 209] on icon "Next image" at bounding box center [902, 212] width 15 height 15
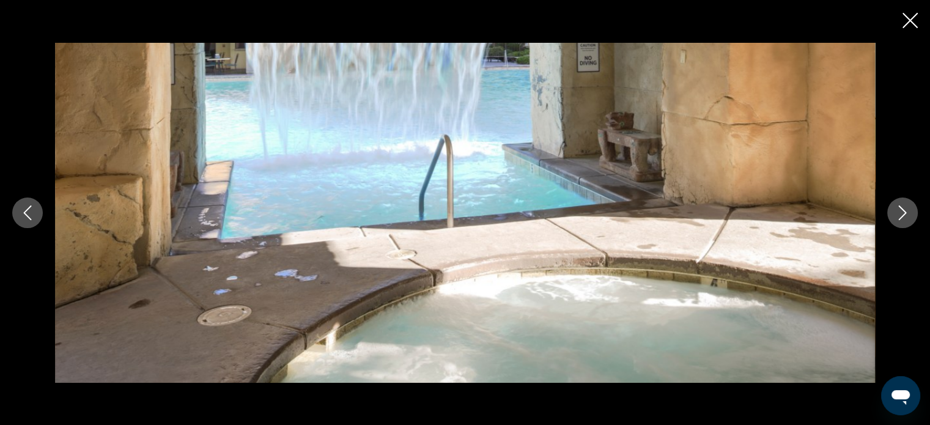
click at [905, 209] on icon "Next image" at bounding box center [902, 212] width 15 height 15
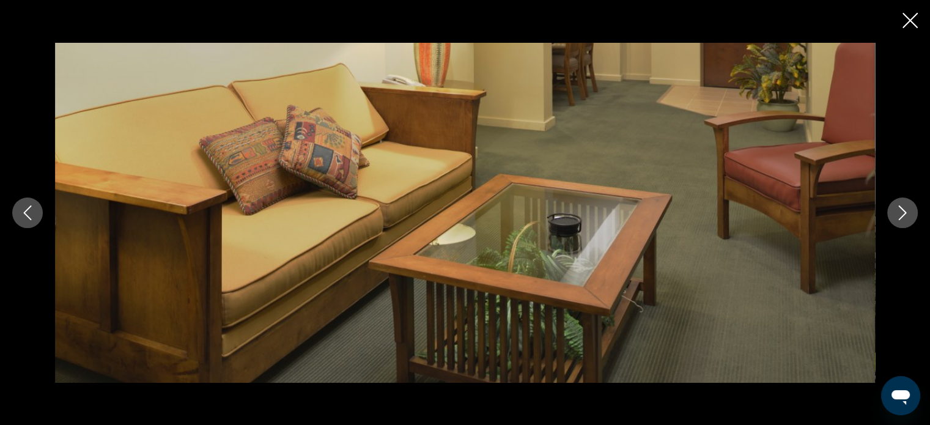
click at [905, 209] on icon "Next image" at bounding box center [902, 212] width 15 height 15
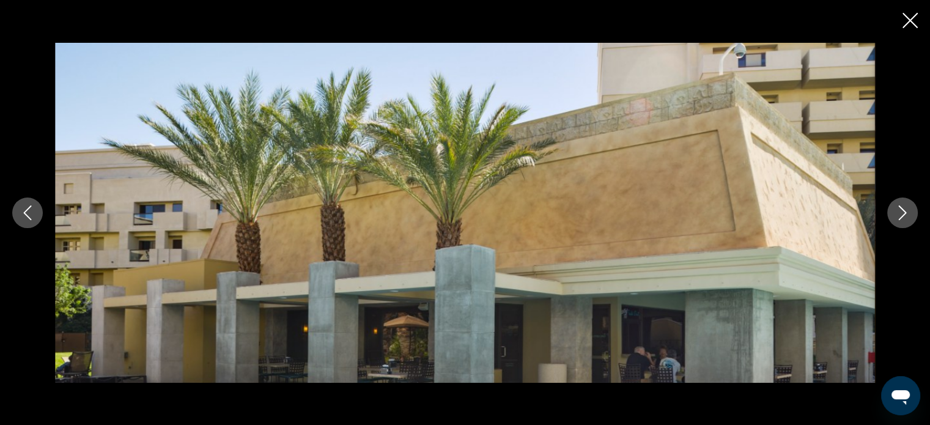
click at [905, 209] on icon "Next image" at bounding box center [902, 212] width 15 height 15
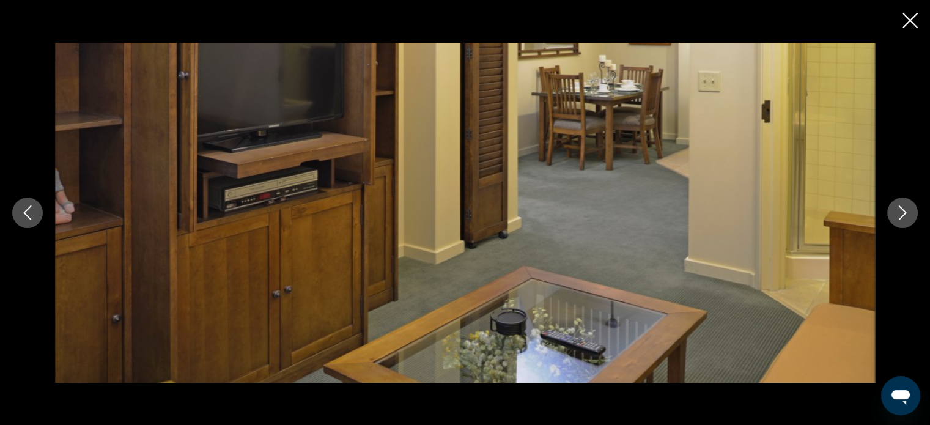
click at [905, 209] on icon "Next image" at bounding box center [902, 212] width 15 height 15
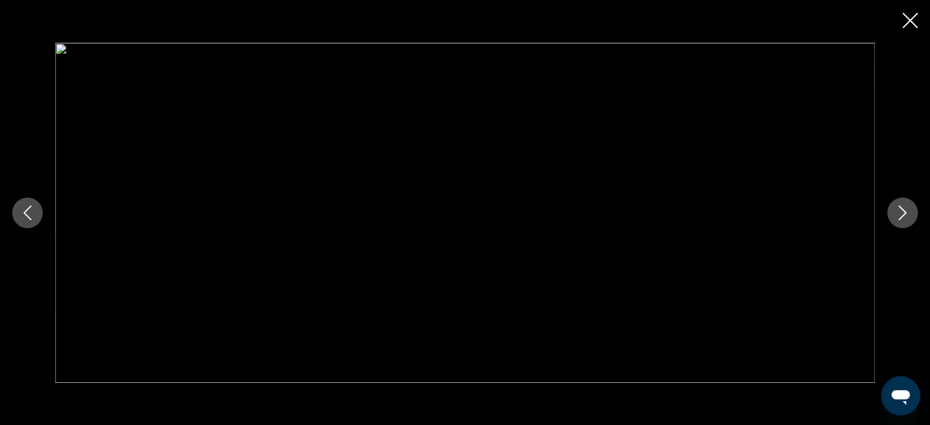
click at [905, 209] on icon "Next image" at bounding box center [902, 212] width 15 height 15
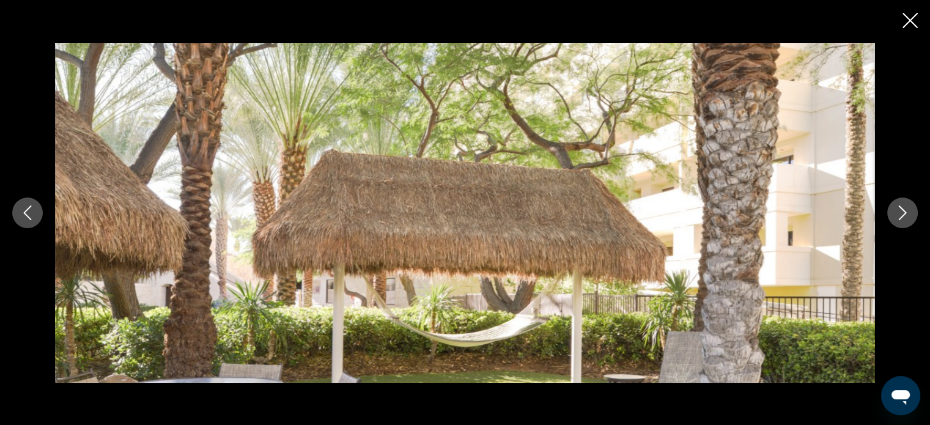
click at [905, 209] on icon "Next image" at bounding box center [902, 212] width 15 height 15
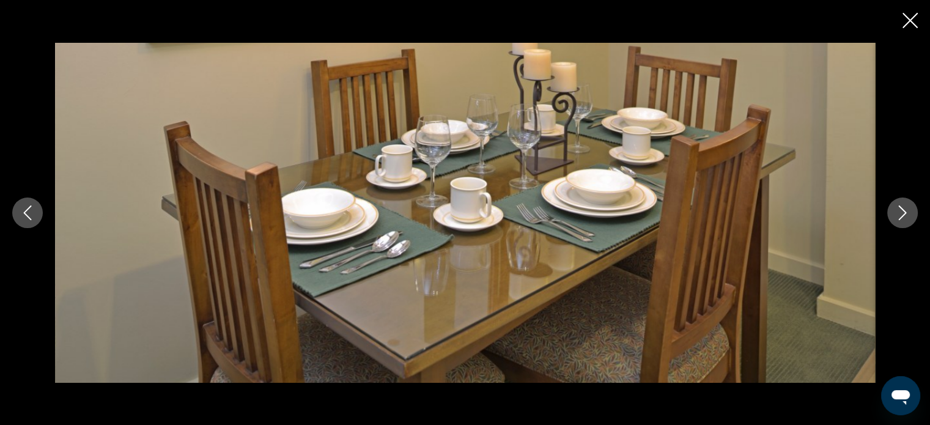
click at [905, 209] on icon "Next image" at bounding box center [902, 212] width 15 height 15
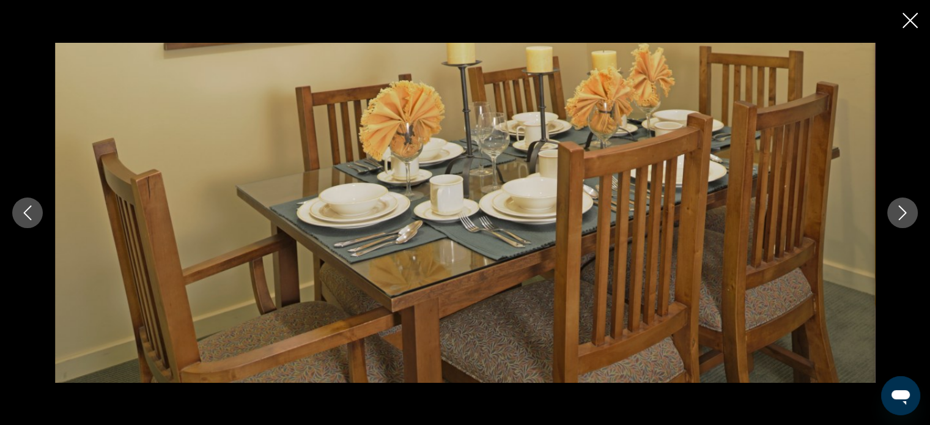
click at [905, 209] on icon "Next image" at bounding box center [902, 212] width 15 height 15
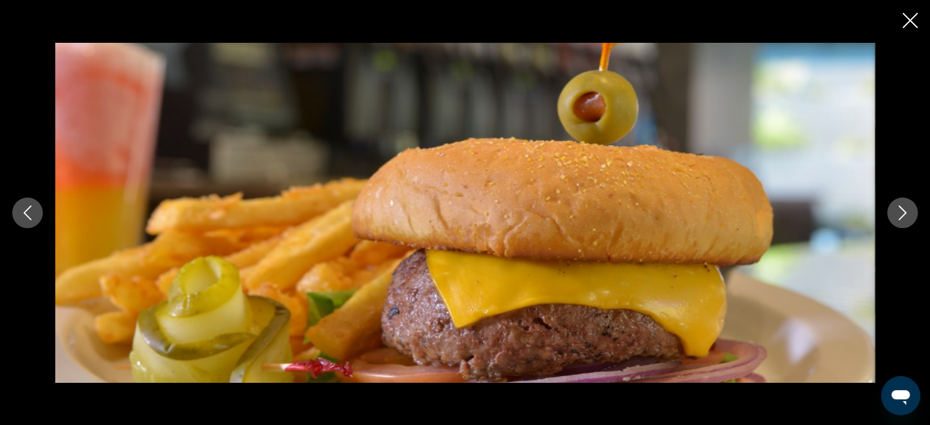
click at [905, 209] on icon "Next image" at bounding box center [902, 212] width 15 height 15
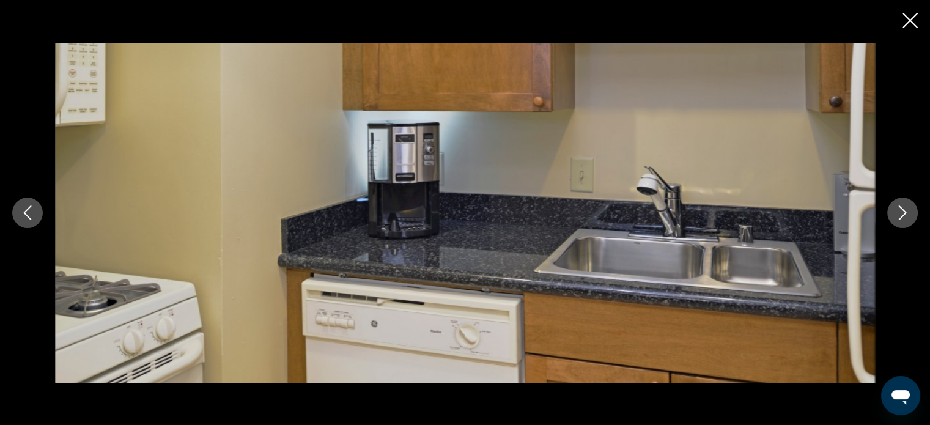
click at [905, 209] on icon "Next image" at bounding box center [902, 212] width 15 height 15
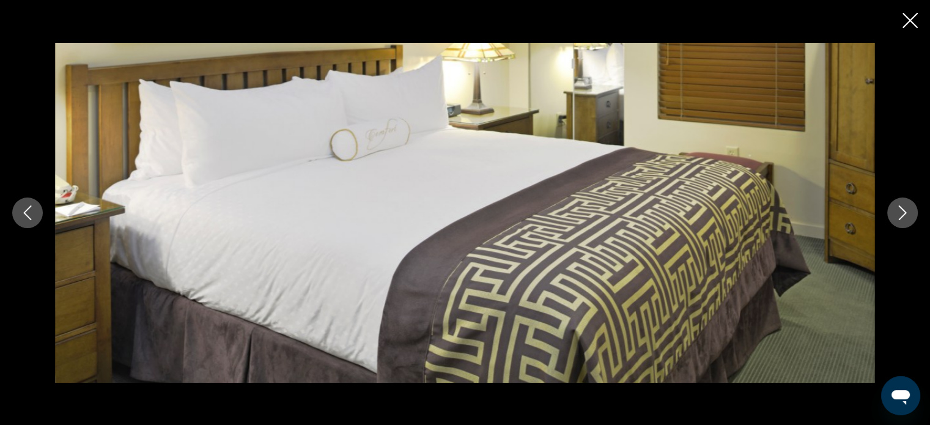
click at [905, 209] on icon "Next image" at bounding box center [902, 212] width 15 height 15
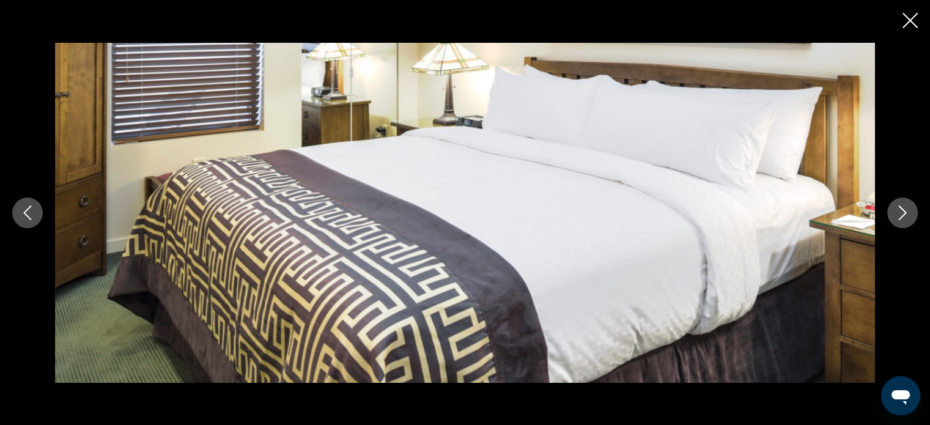
click at [905, 209] on icon "Next image" at bounding box center [902, 212] width 15 height 15
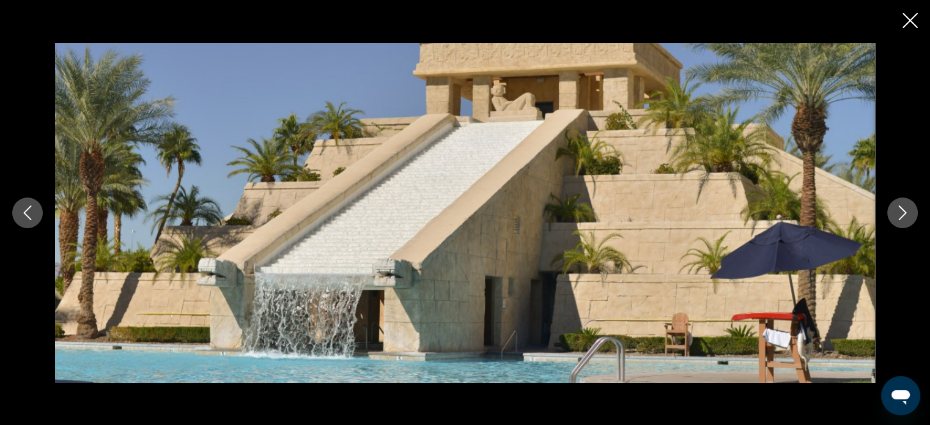
click at [905, 209] on icon "Next image" at bounding box center [902, 212] width 15 height 15
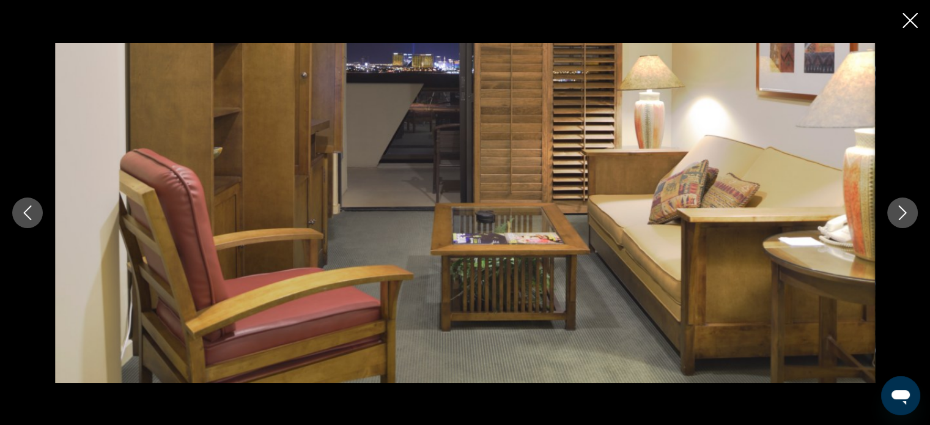
click at [911, 23] on icon "Close slideshow" at bounding box center [910, 20] width 15 height 15
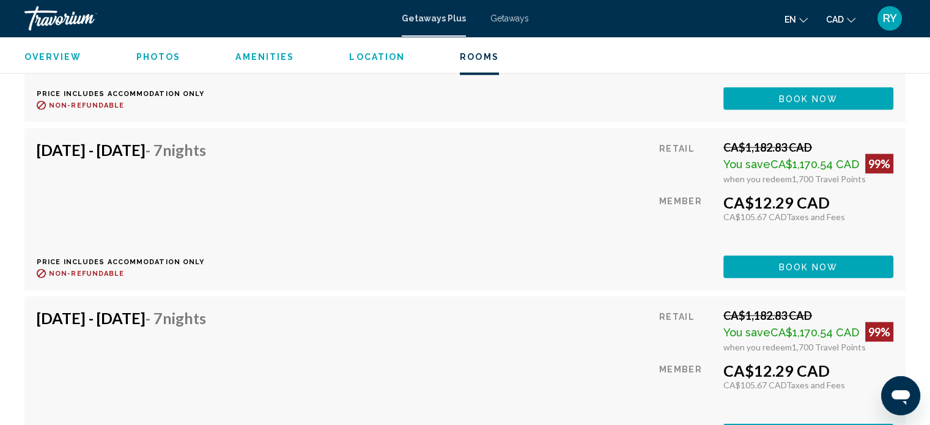
scroll to position [2770, 0]
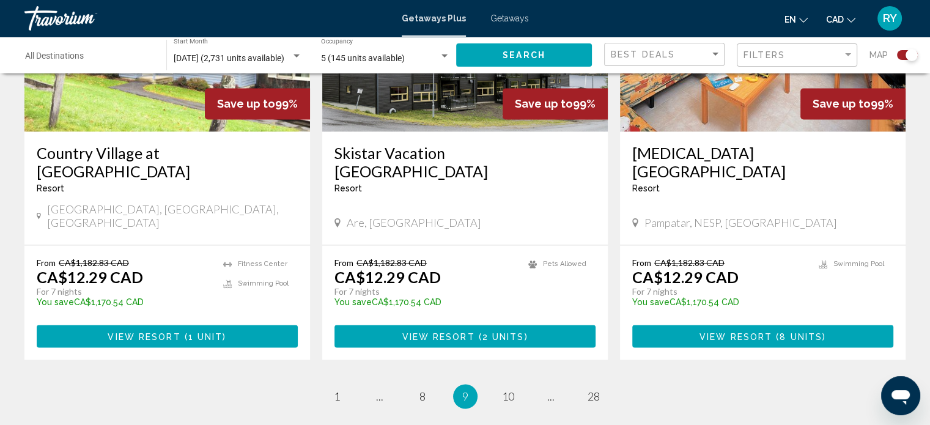
scroll to position [1907, 0]
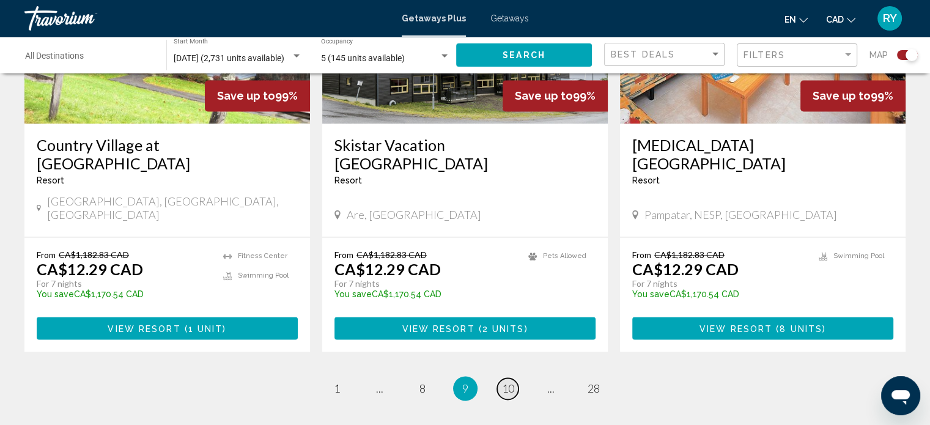
click at [509, 382] on span "10" at bounding box center [508, 388] width 12 height 13
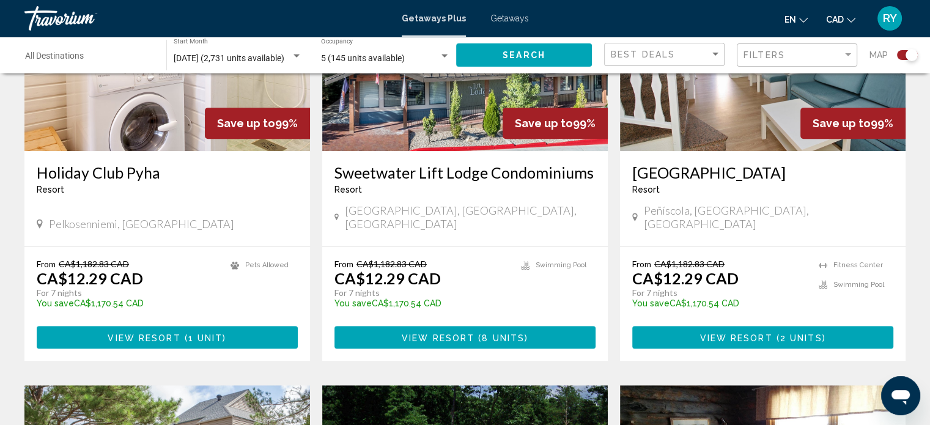
scroll to position [554, 0]
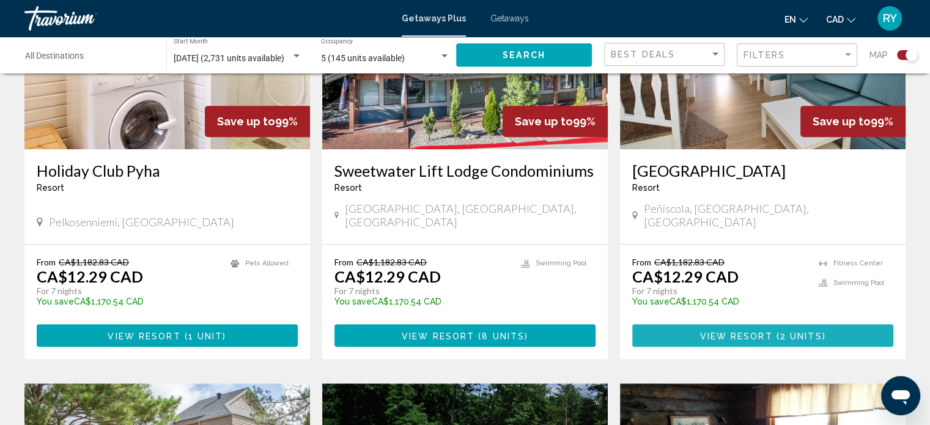
click at [748, 331] on span "View Resort" at bounding box center [736, 336] width 73 height 10
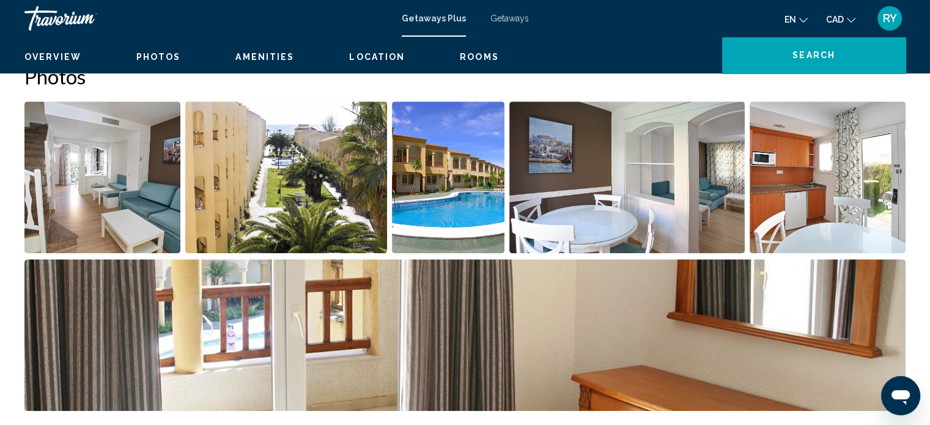
scroll to position [7, 0]
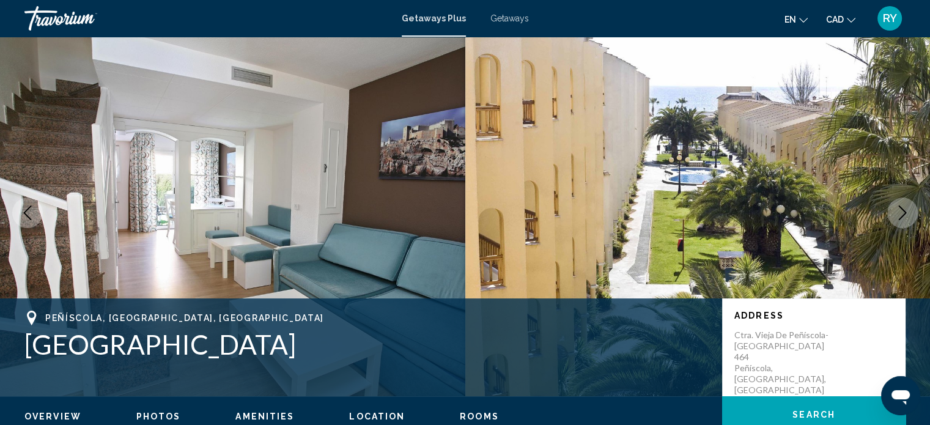
click at [911, 212] on button "Next image" at bounding box center [902, 213] width 31 height 31
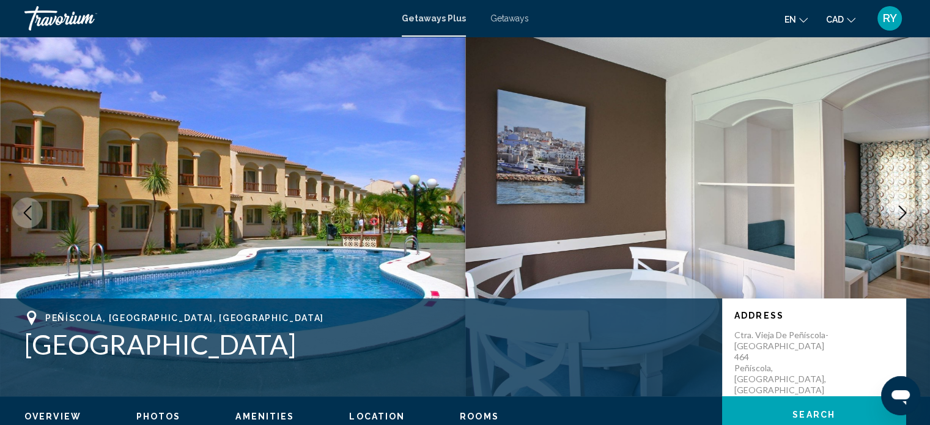
click at [901, 211] on icon "Next image" at bounding box center [902, 212] width 15 height 15
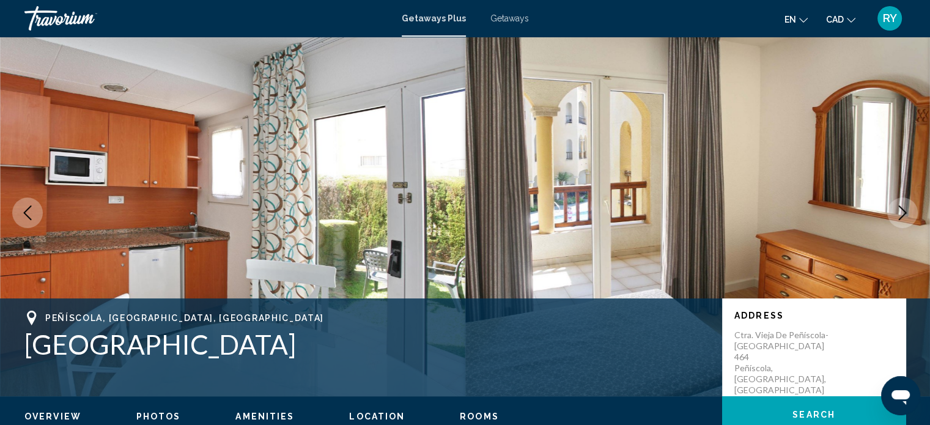
click at [901, 211] on icon "Next image" at bounding box center [902, 212] width 15 height 15
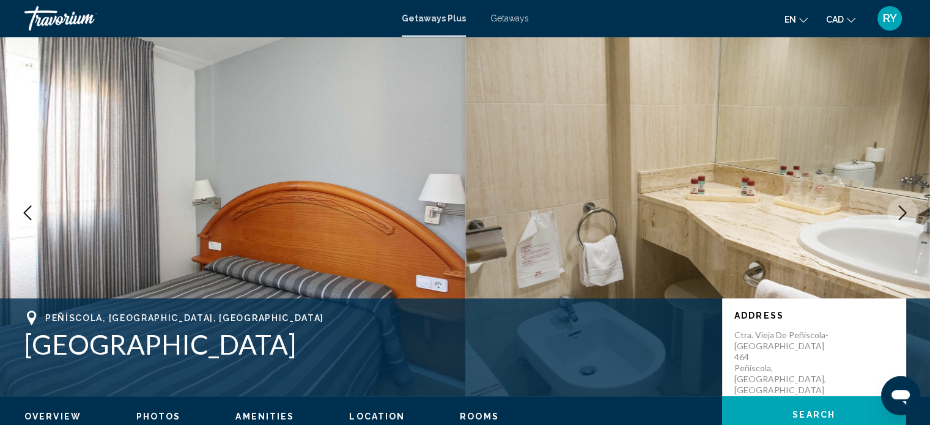
click at [901, 211] on icon "Next image" at bounding box center [902, 212] width 15 height 15
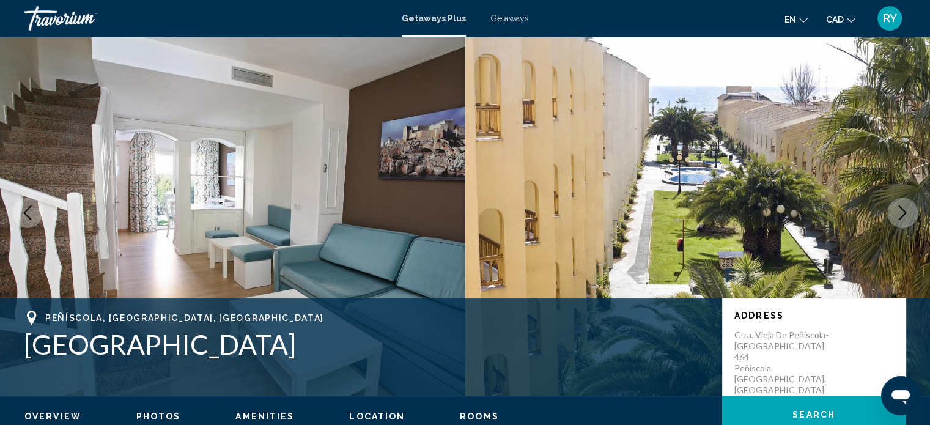
click at [901, 211] on icon "Next image" at bounding box center [902, 212] width 15 height 15
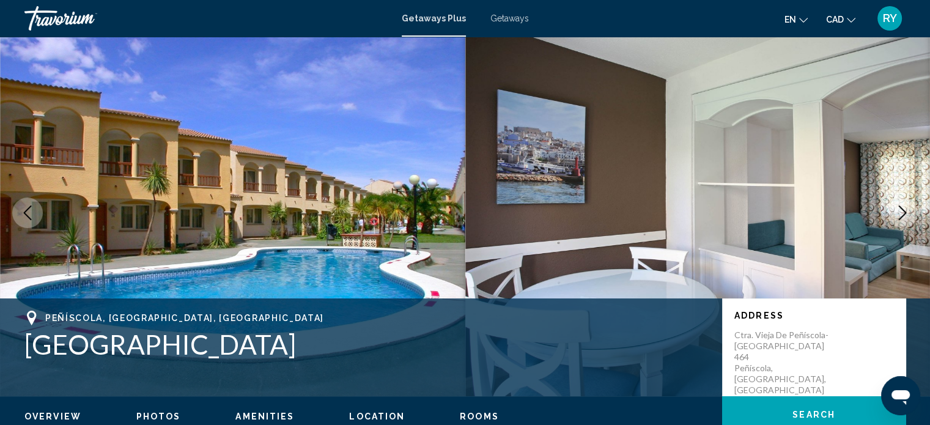
click at [901, 211] on icon "Next image" at bounding box center [902, 212] width 15 height 15
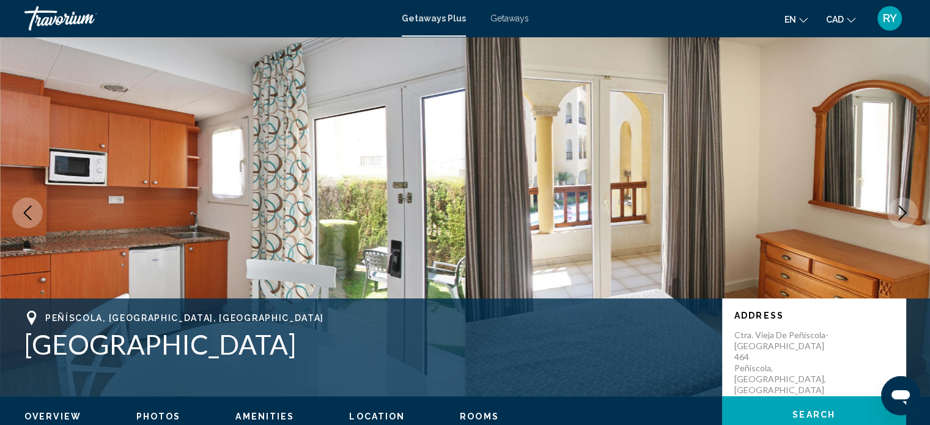
click at [901, 211] on icon "Next image" at bounding box center [902, 212] width 15 height 15
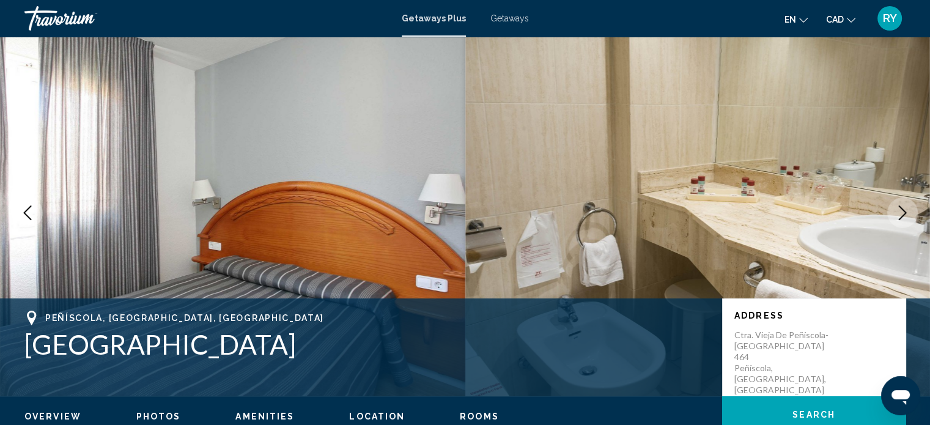
click at [901, 211] on icon "Next image" at bounding box center [902, 212] width 15 height 15
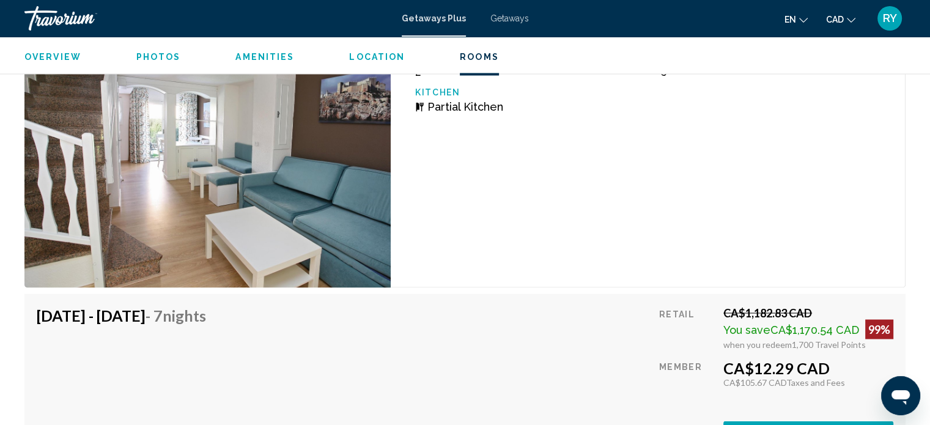
scroll to position [2158, 0]
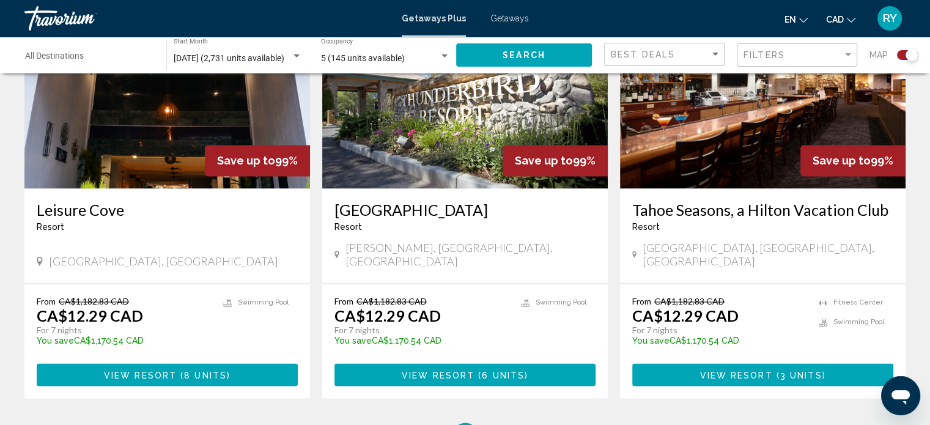
scroll to position [1849, 0]
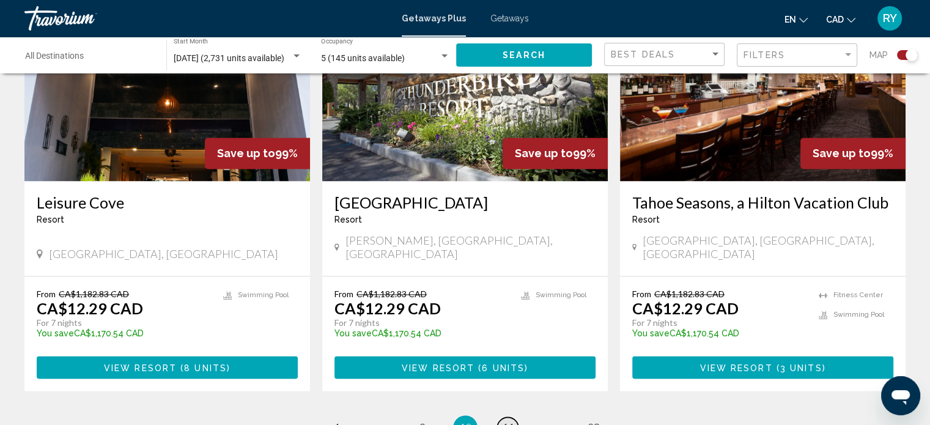
click at [514, 421] on span "11" at bounding box center [508, 427] width 12 height 13
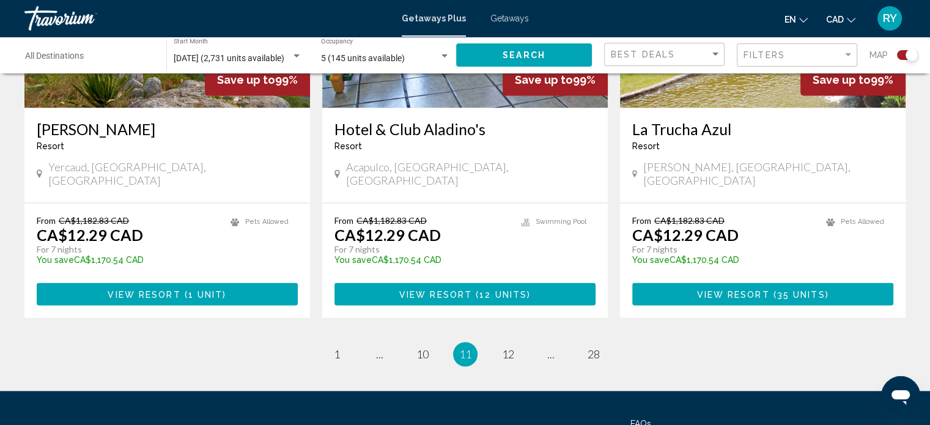
scroll to position [1964, 0]
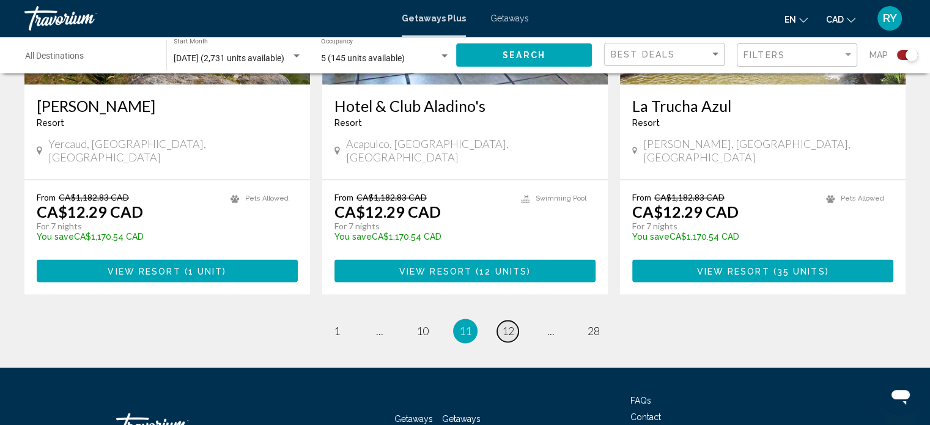
click at [509, 324] on span "12" at bounding box center [508, 330] width 12 height 13
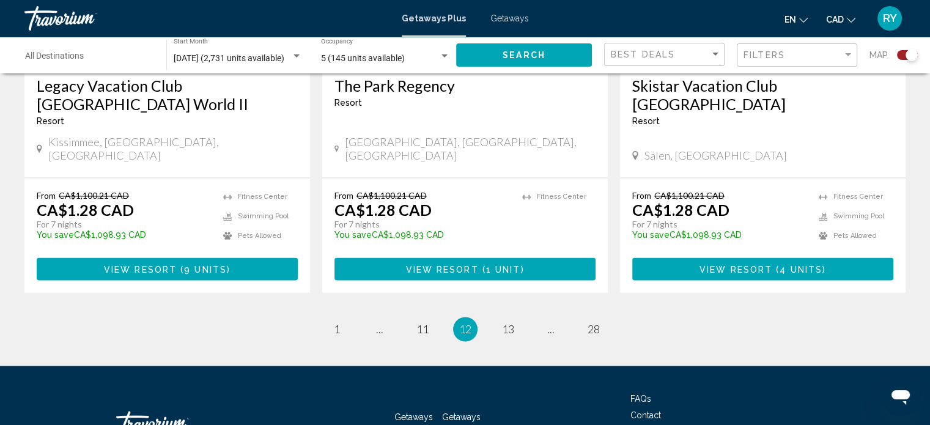
scroll to position [1964, 0]
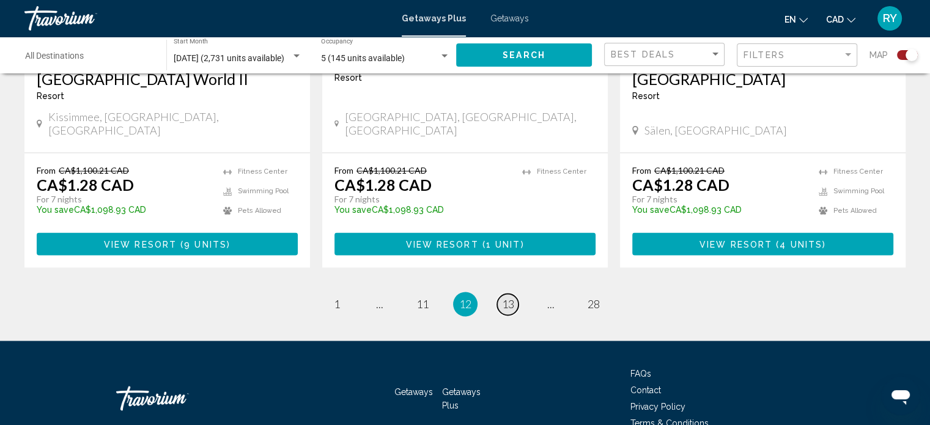
click at [509, 297] on span "13" at bounding box center [508, 303] width 12 height 13
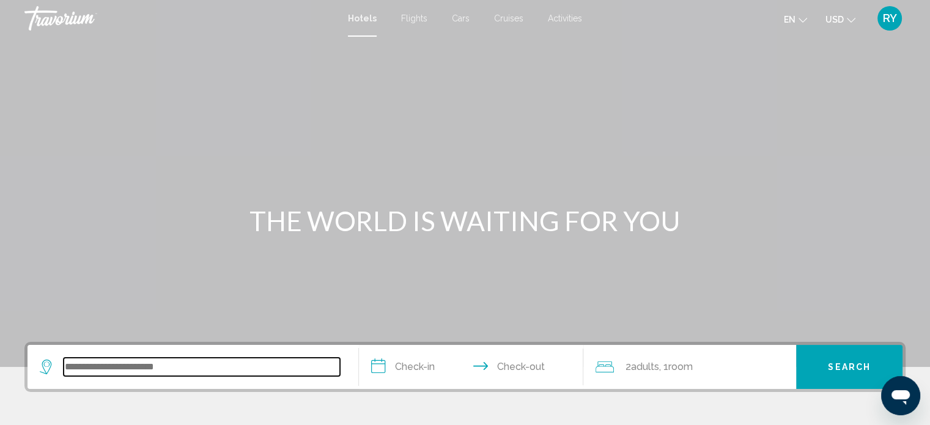
click at [139, 367] on input "Search widget" at bounding box center [202, 367] width 276 height 18
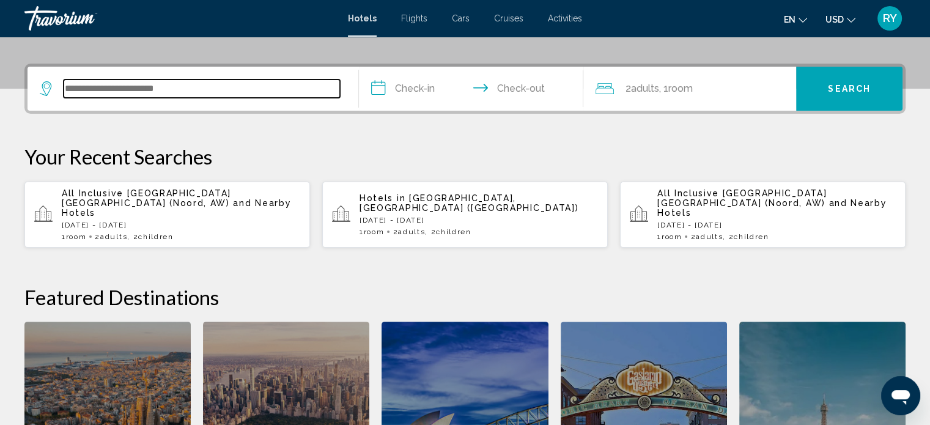
scroll to position [301, 0]
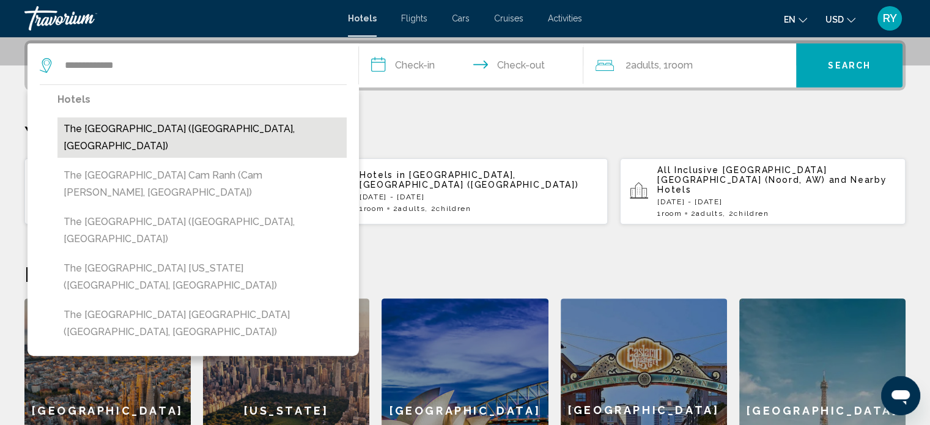
click at [144, 122] on button "The [GEOGRAPHIC_DATA] ([GEOGRAPHIC_DATA], [GEOGRAPHIC_DATA])" at bounding box center [201, 137] width 289 height 40
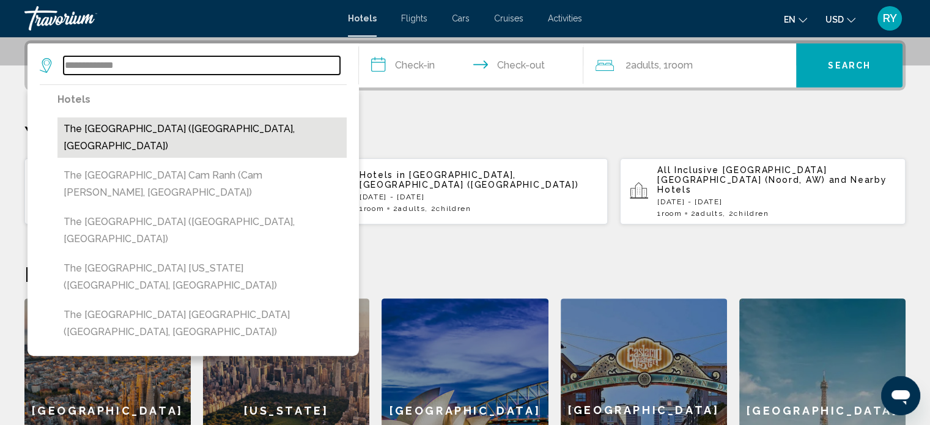
type input "**********"
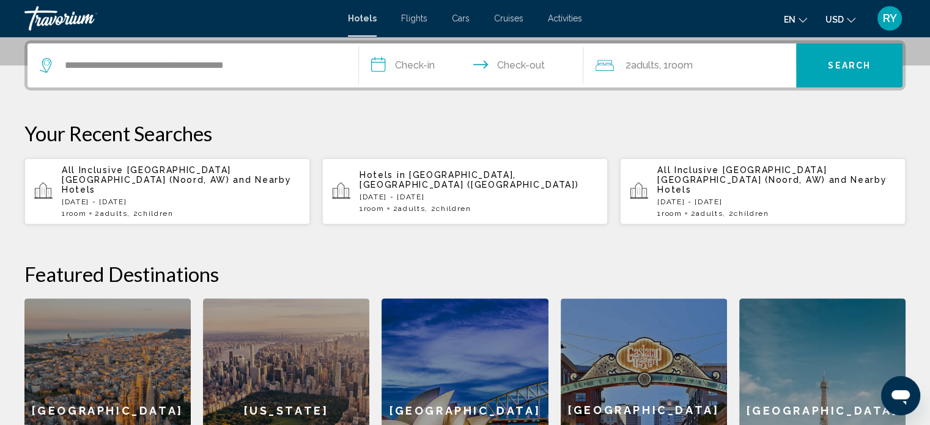
click at [397, 59] on input "**********" at bounding box center [474, 67] width 230 height 48
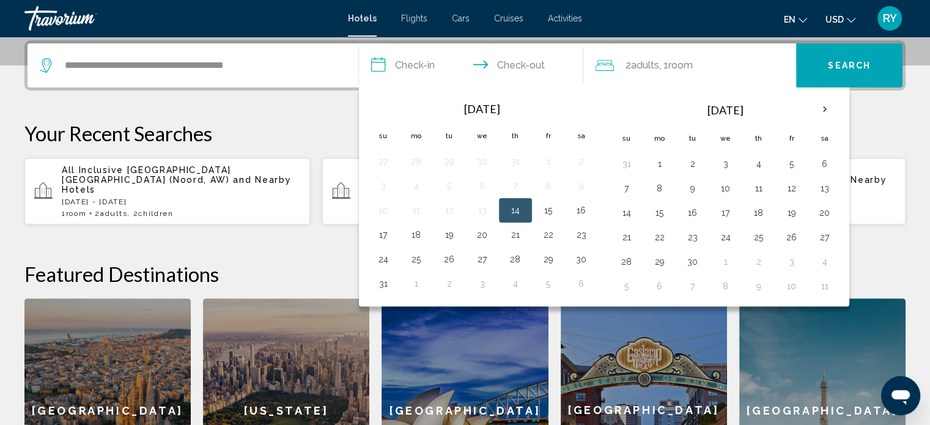
click at [519, 205] on button "14" at bounding box center [516, 210] width 20 height 17
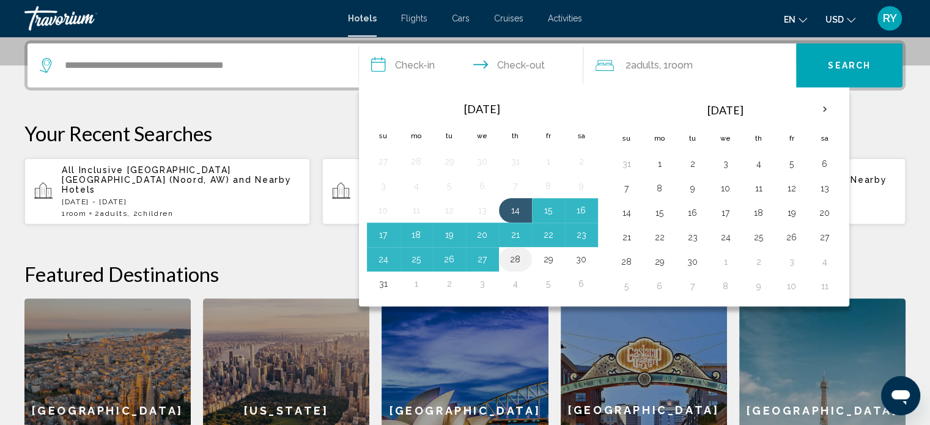
click at [514, 257] on button "28" at bounding box center [516, 259] width 20 height 17
type input "**********"
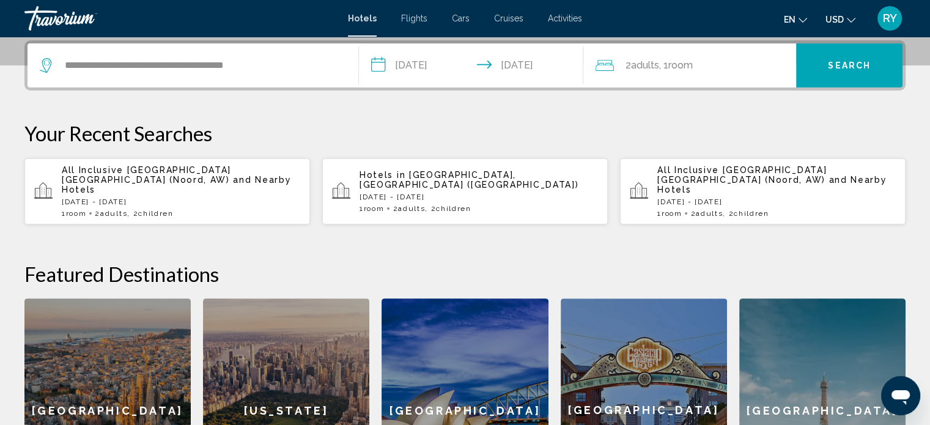
click at [851, 19] on icon "Change currency" at bounding box center [851, 20] width 9 height 9
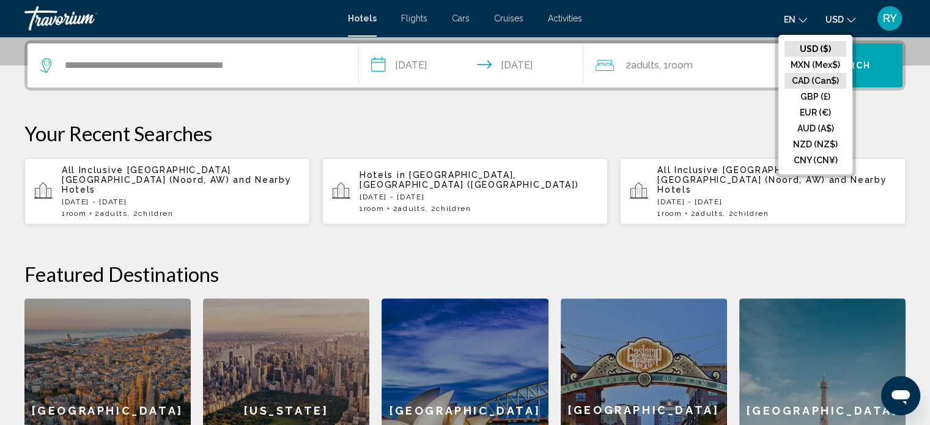
click at [808, 78] on button "CAD (Can$)" at bounding box center [816, 81] width 62 height 16
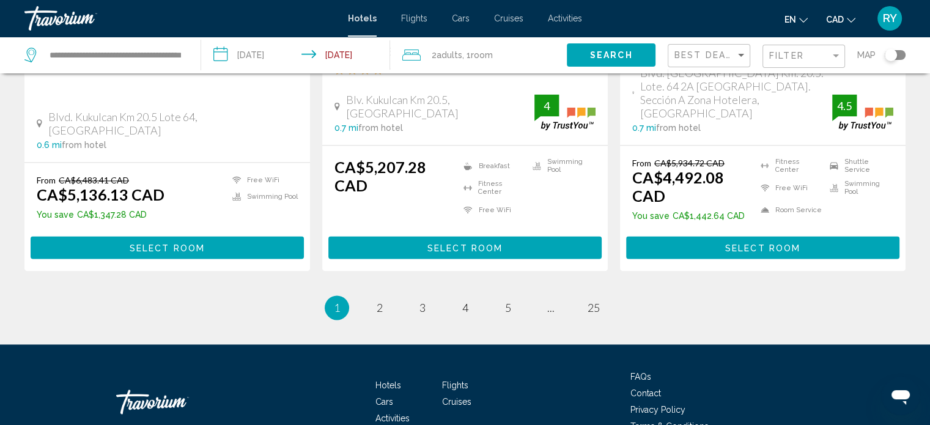
scroll to position [1741, 0]
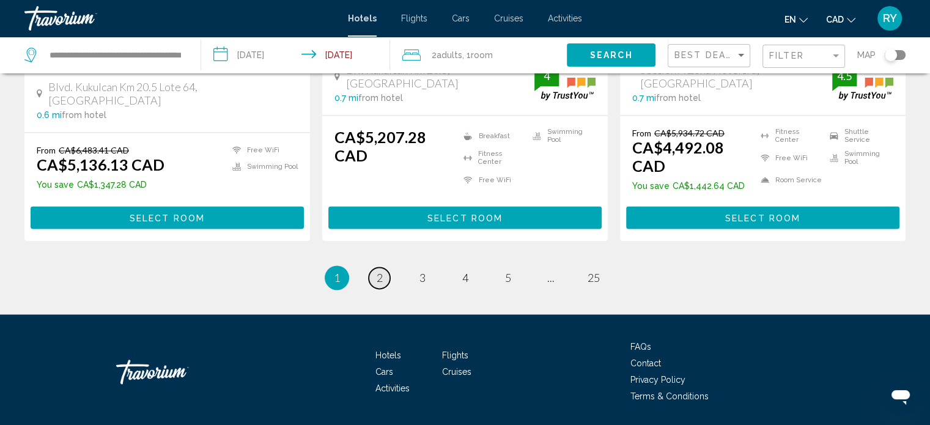
click at [379, 271] on span "2" at bounding box center [380, 277] width 6 height 13
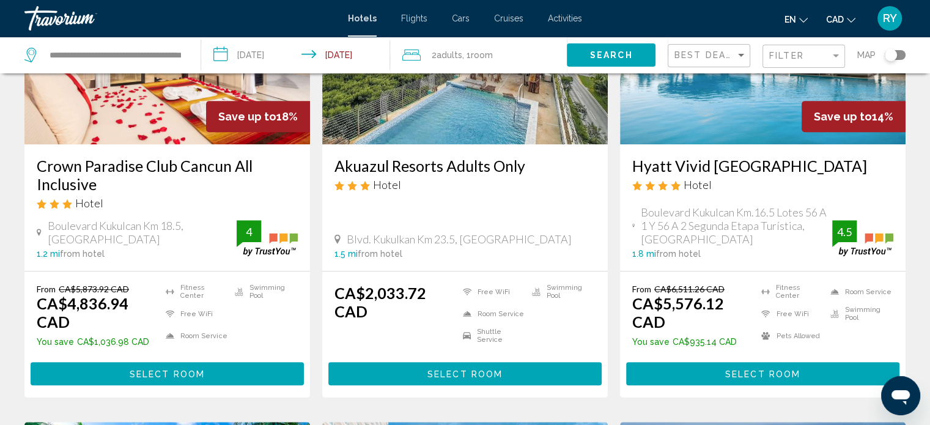
scroll to position [652, 0]
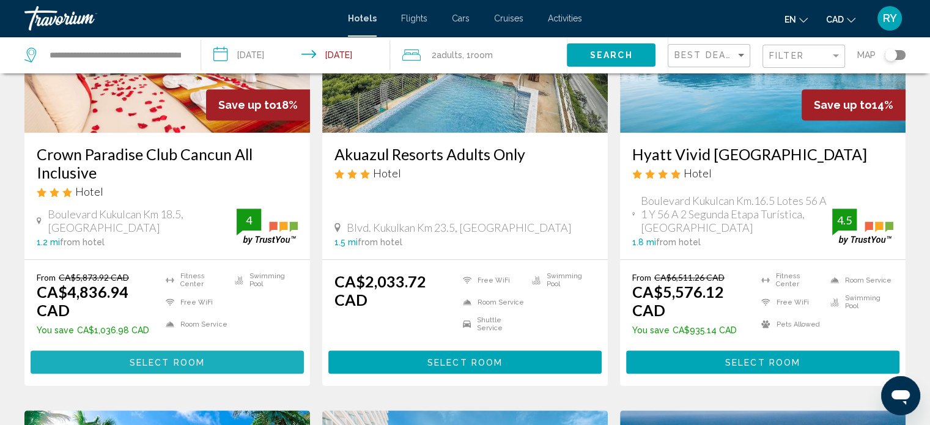
click at [168, 358] on span "Select Room" at bounding box center [167, 363] width 75 height 10
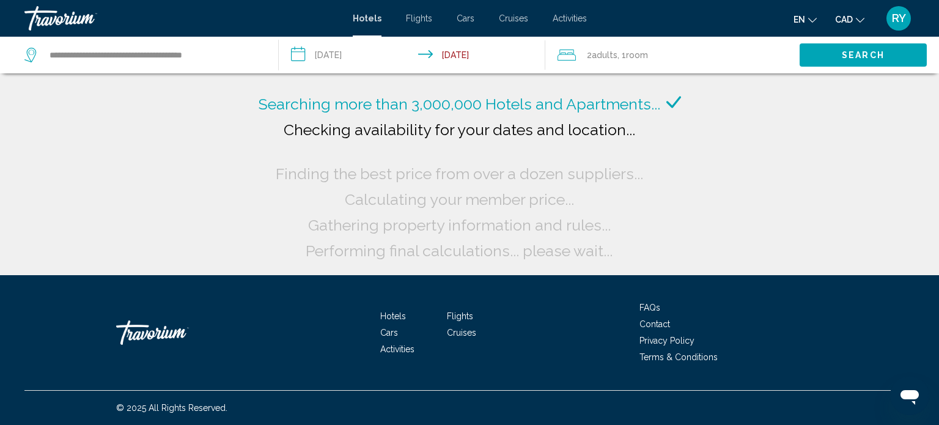
click at [333, 54] on input "**********" at bounding box center [415, 57] width 272 height 40
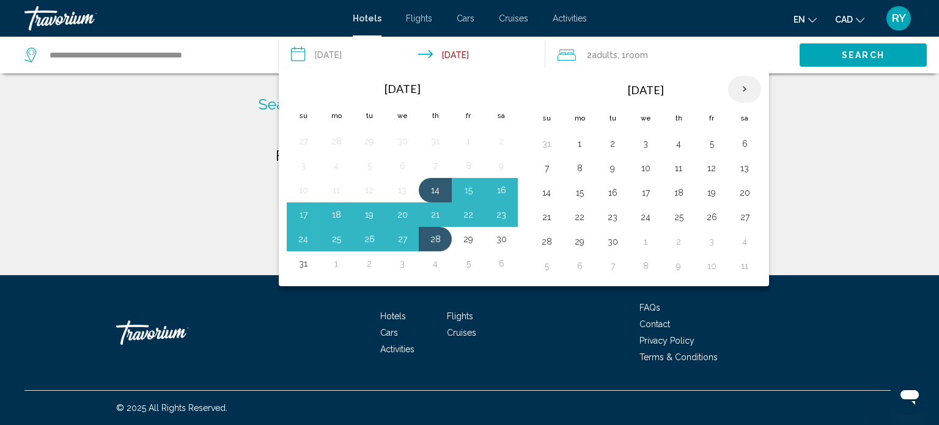
click at [739, 92] on th "Next month" at bounding box center [744, 89] width 33 height 27
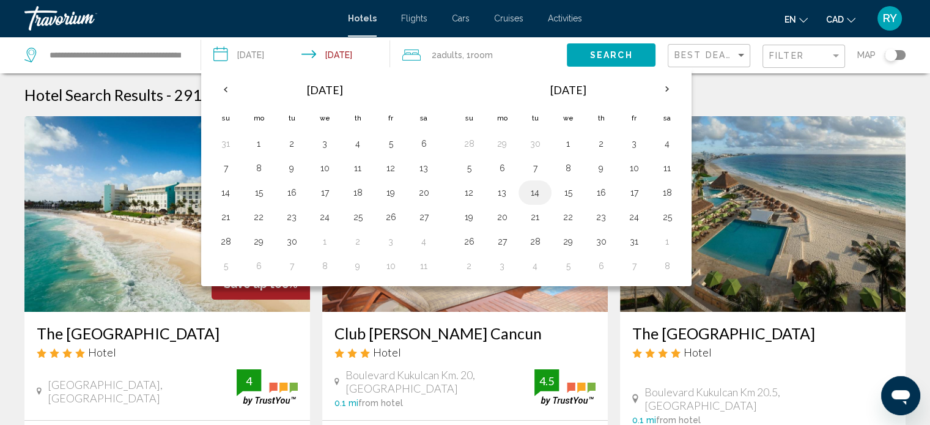
click at [534, 188] on button "14" at bounding box center [535, 192] width 20 height 17
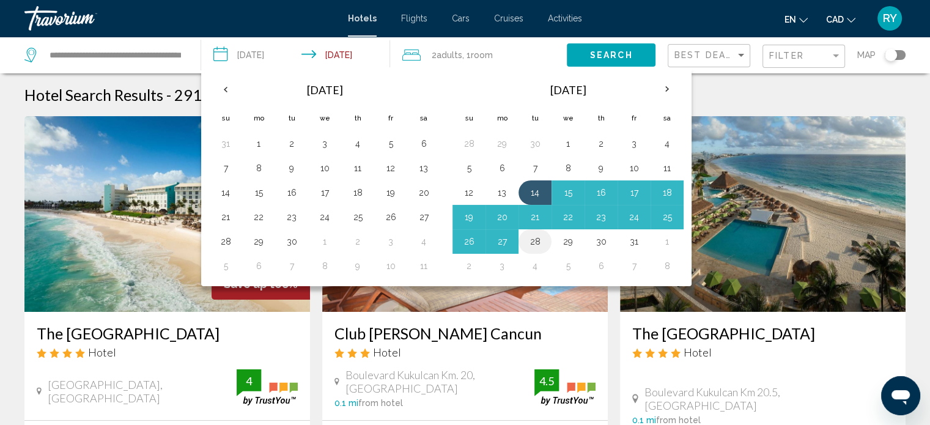
click at [536, 236] on button "28" at bounding box center [535, 241] width 20 height 17
type input "**********"
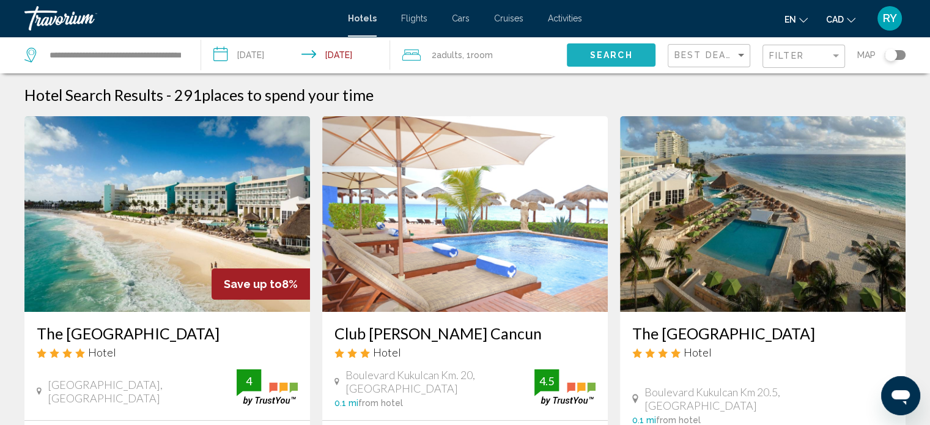
click at [632, 55] on button "Search" at bounding box center [611, 54] width 89 height 23
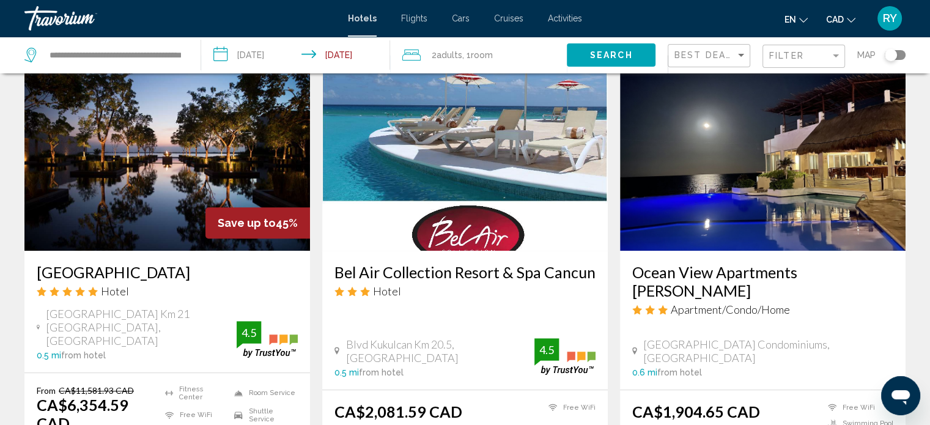
scroll to position [1043, 0]
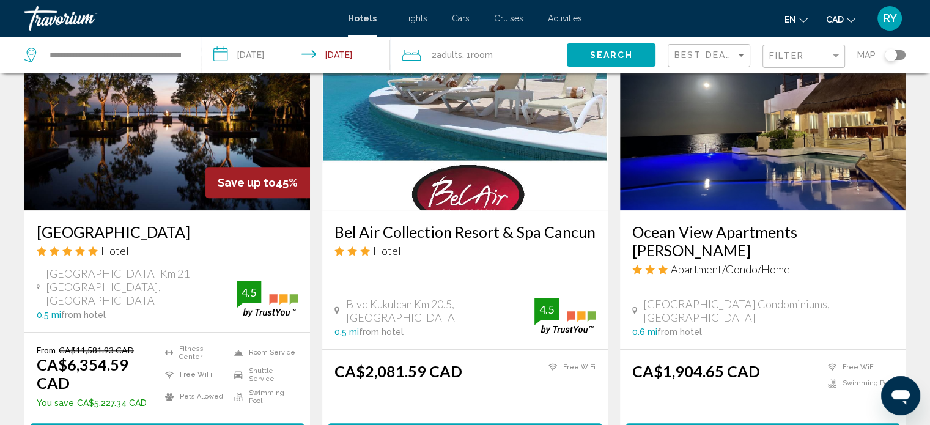
click at [147, 153] on img "Main content" at bounding box center [167, 113] width 286 height 196
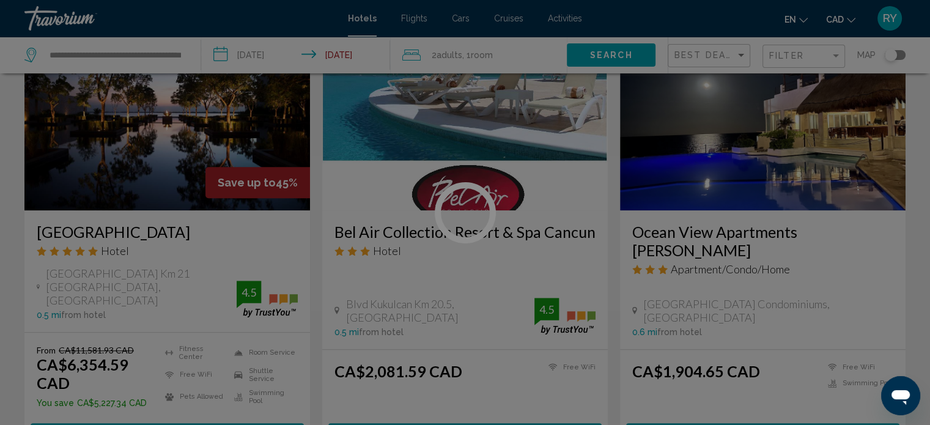
scroll to position [7, 0]
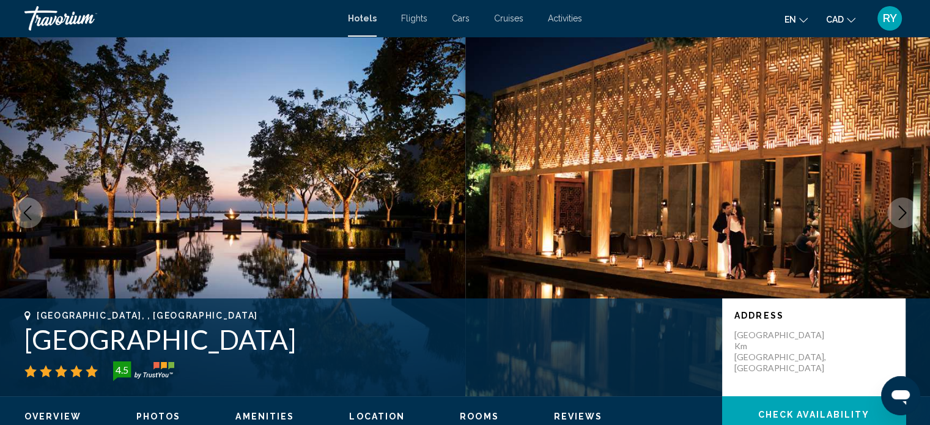
click at [904, 211] on icon "Next image" at bounding box center [903, 212] width 8 height 15
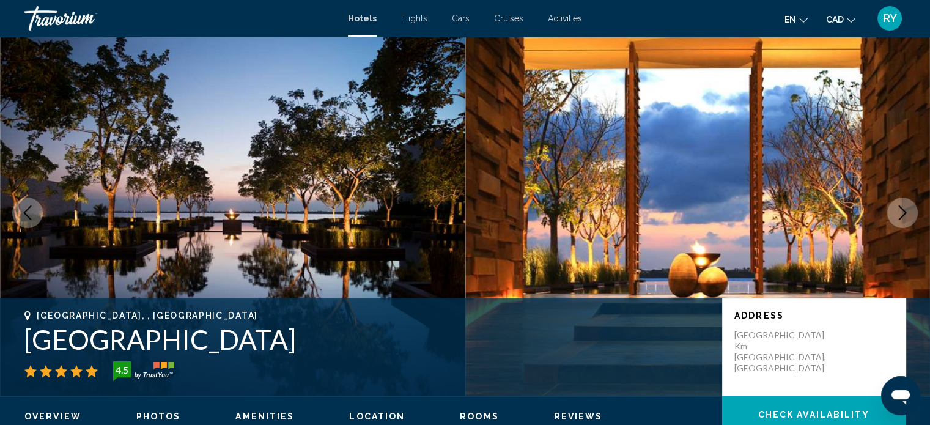
click at [904, 211] on icon "Next image" at bounding box center [903, 212] width 8 height 15
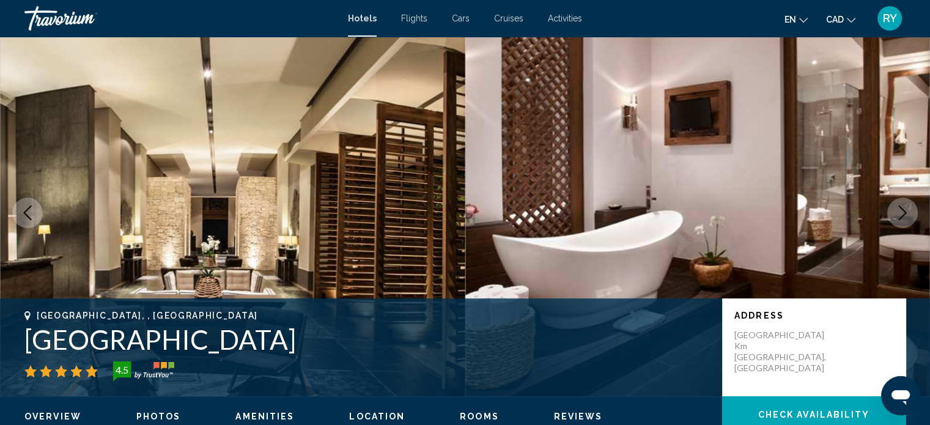
click at [904, 211] on icon "Next image" at bounding box center [903, 212] width 8 height 15
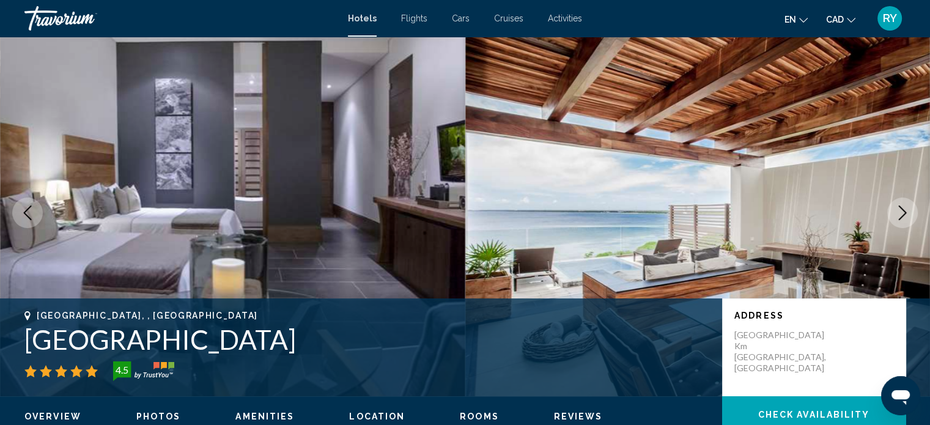
click at [904, 211] on icon "Next image" at bounding box center [903, 212] width 8 height 15
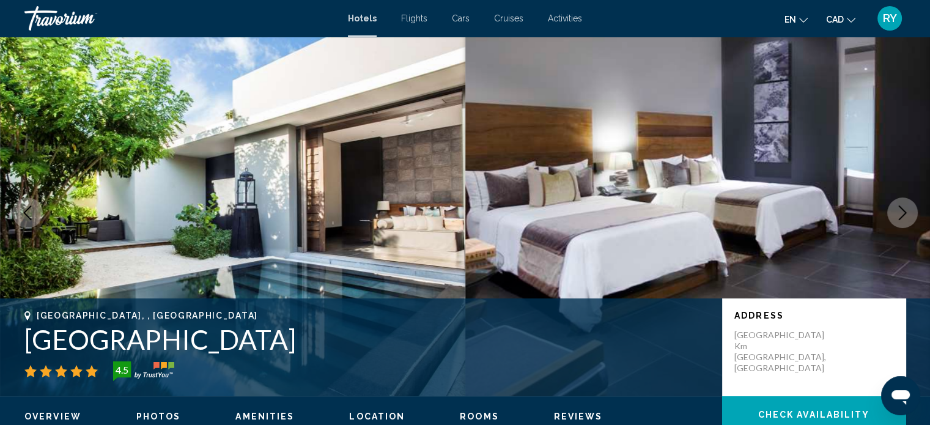
click at [904, 211] on icon "Next image" at bounding box center [903, 212] width 8 height 15
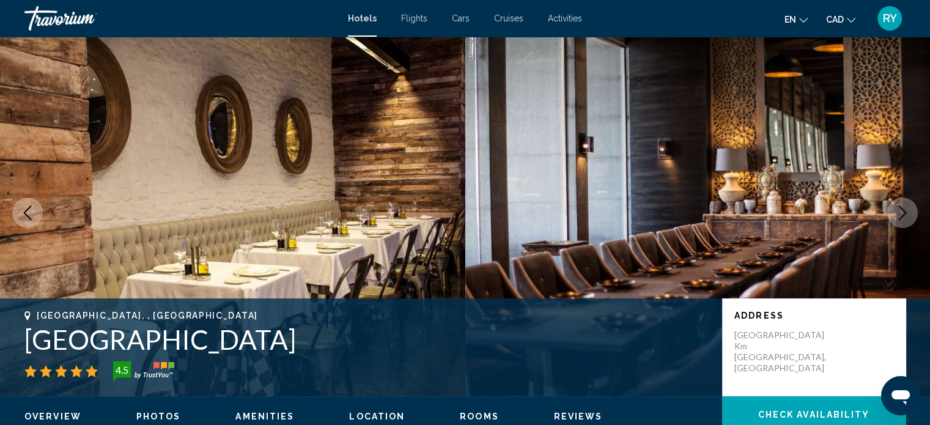
click at [904, 211] on icon "Next image" at bounding box center [903, 212] width 8 height 15
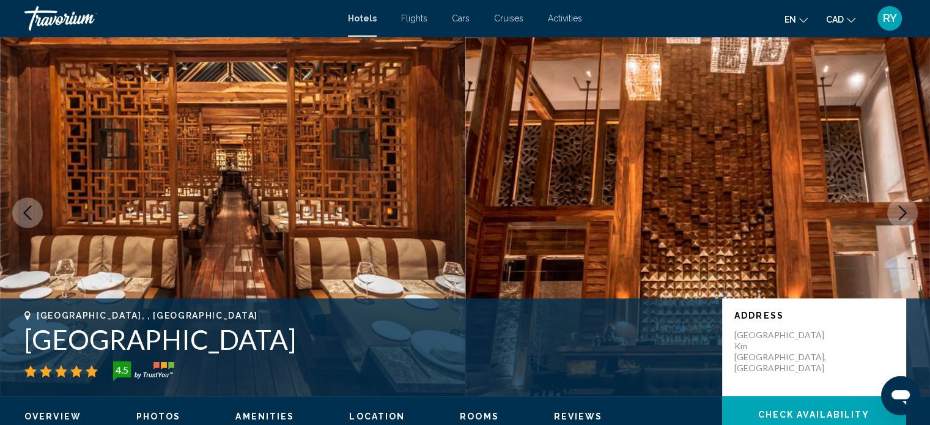
click at [904, 211] on icon "Next image" at bounding box center [903, 212] width 8 height 15
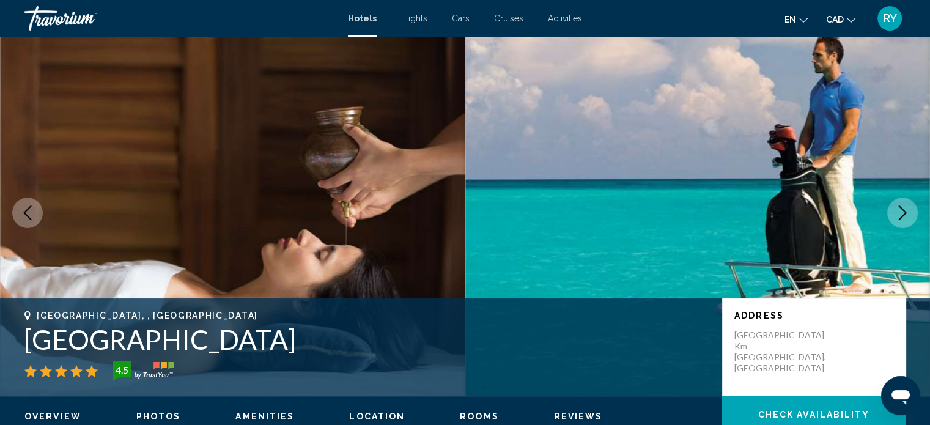
click at [904, 211] on icon "Next image" at bounding box center [903, 212] width 8 height 15
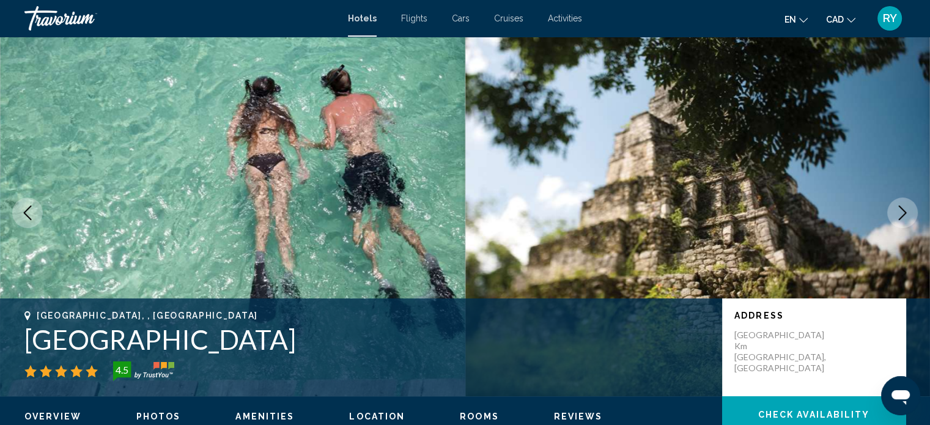
click at [904, 211] on icon "Next image" at bounding box center [903, 212] width 8 height 15
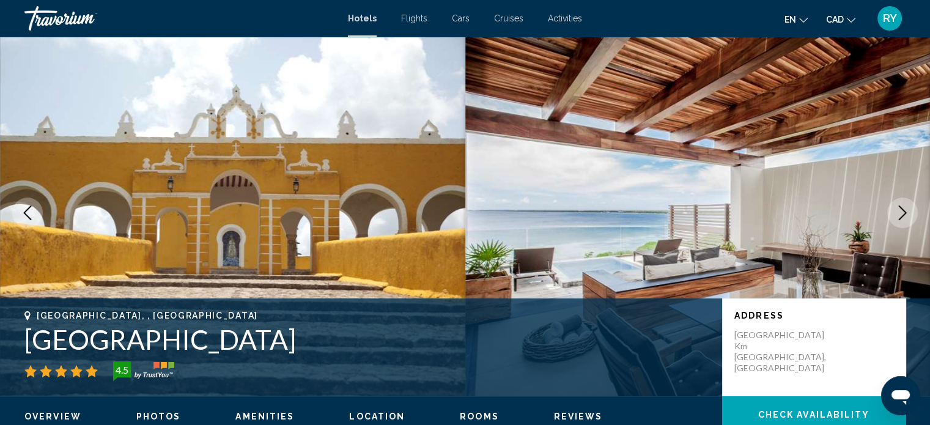
click at [904, 211] on icon "Next image" at bounding box center [903, 212] width 8 height 15
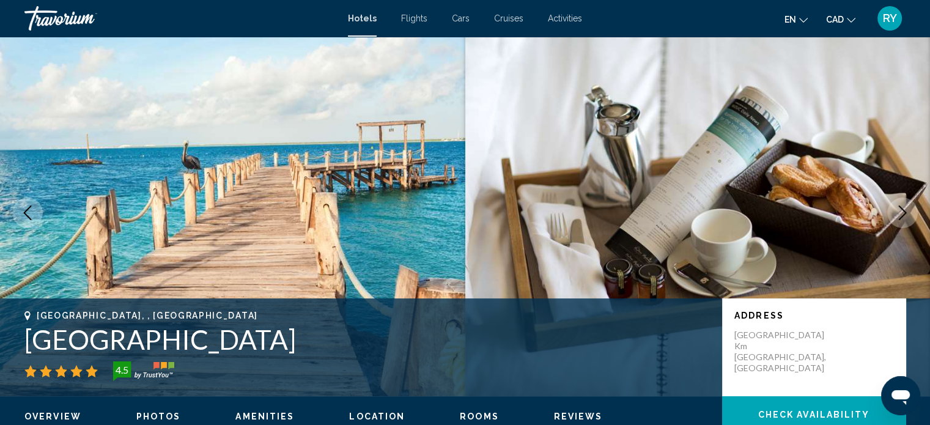
click at [904, 211] on icon "Next image" at bounding box center [903, 212] width 8 height 15
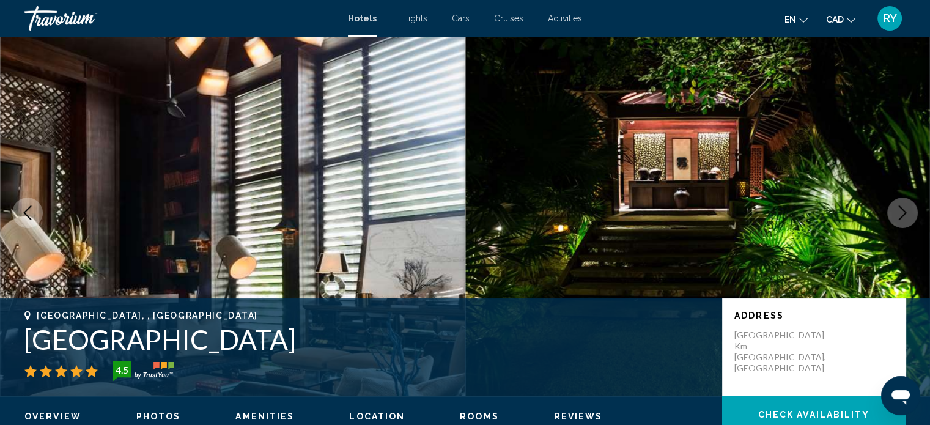
click at [904, 211] on icon "Next image" at bounding box center [903, 212] width 8 height 15
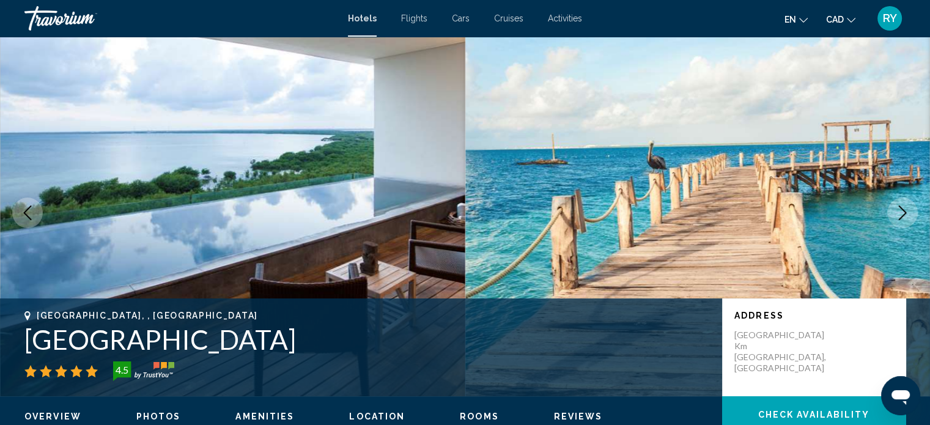
click at [904, 211] on icon "Next image" at bounding box center [903, 212] width 8 height 15
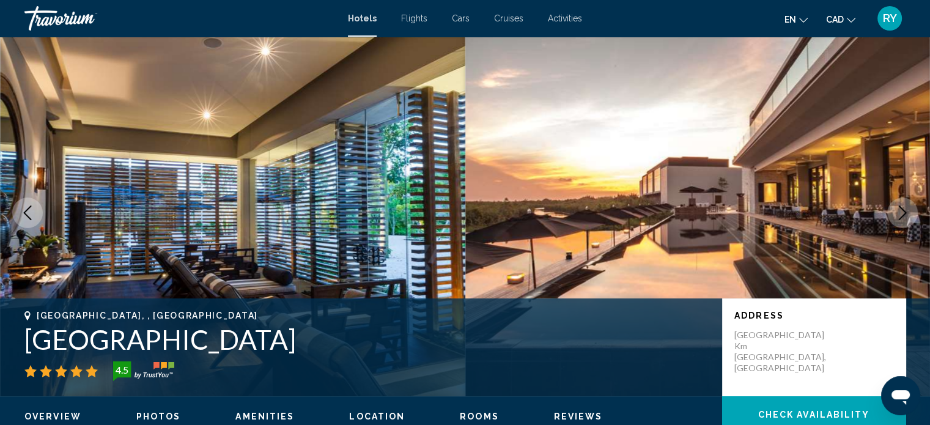
click at [904, 211] on icon "Next image" at bounding box center [903, 212] width 8 height 15
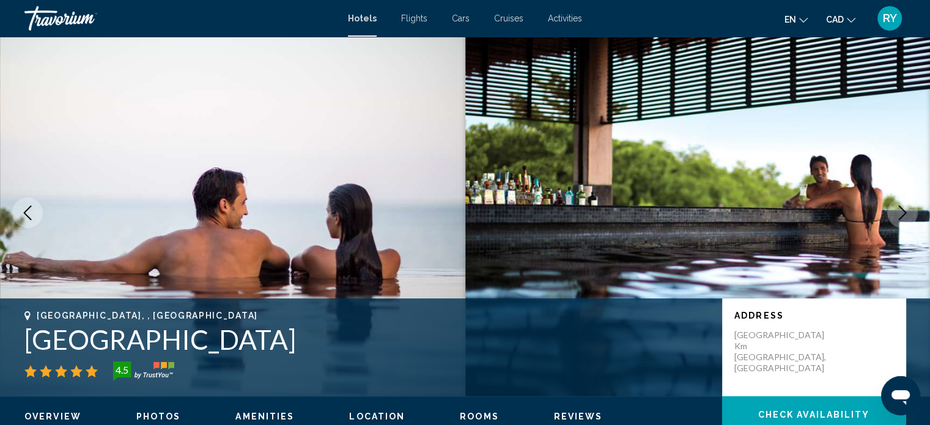
click at [904, 211] on icon "Next image" at bounding box center [903, 212] width 8 height 15
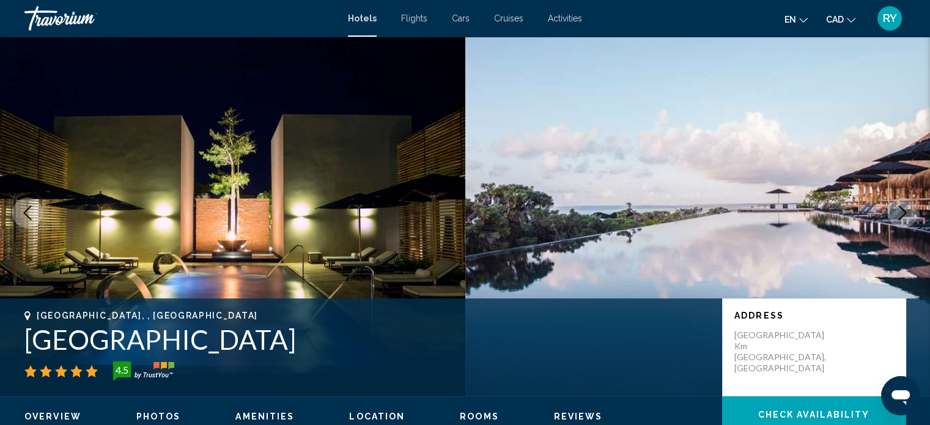
click at [904, 211] on icon "Next image" at bounding box center [903, 212] width 8 height 15
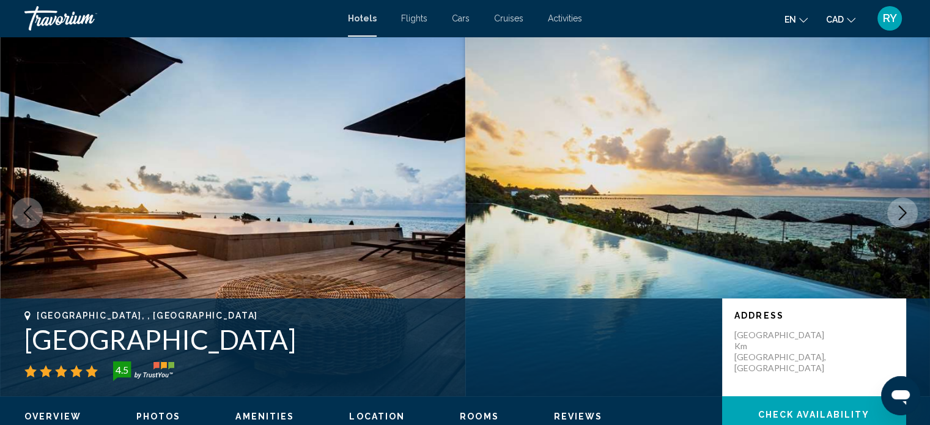
click at [897, 212] on icon "Next image" at bounding box center [902, 212] width 15 height 15
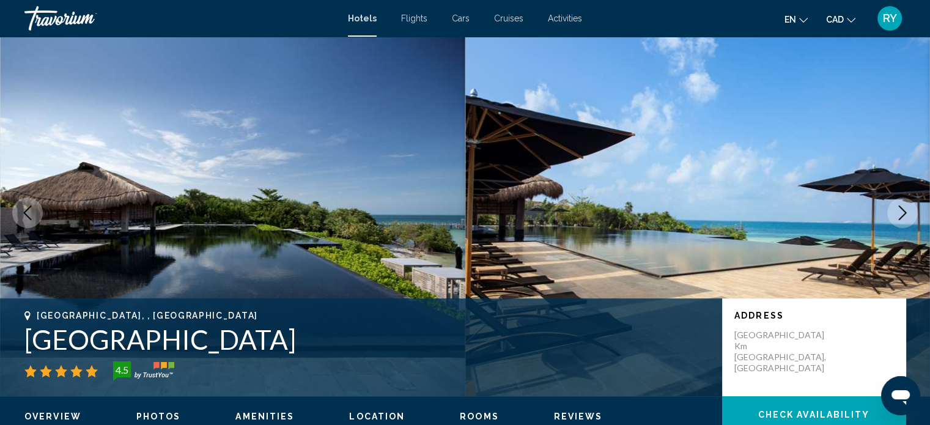
click at [897, 212] on icon "Next image" at bounding box center [902, 212] width 15 height 15
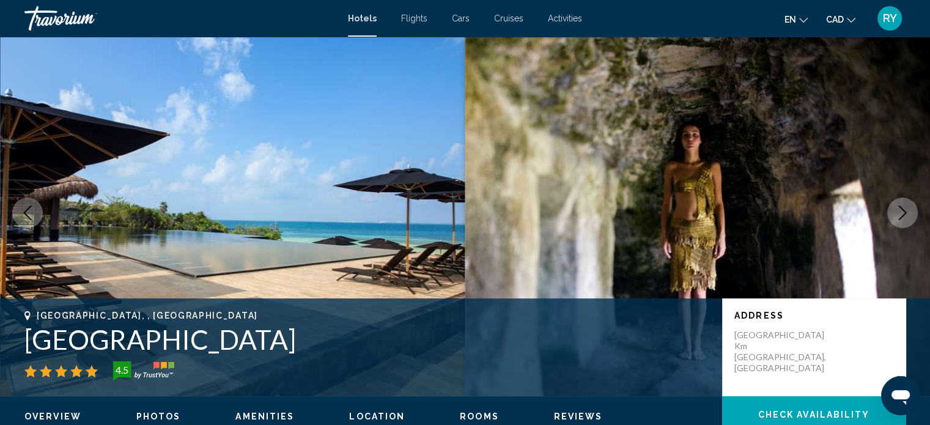
click at [897, 212] on icon "Next image" at bounding box center [902, 212] width 15 height 15
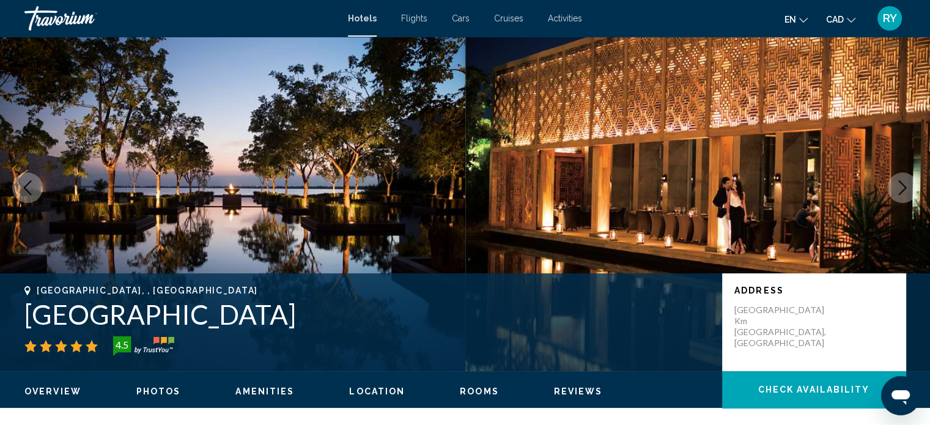
scroll to position [0, 0]
